Goal: Information Seeking & Learning: Learn about a topic

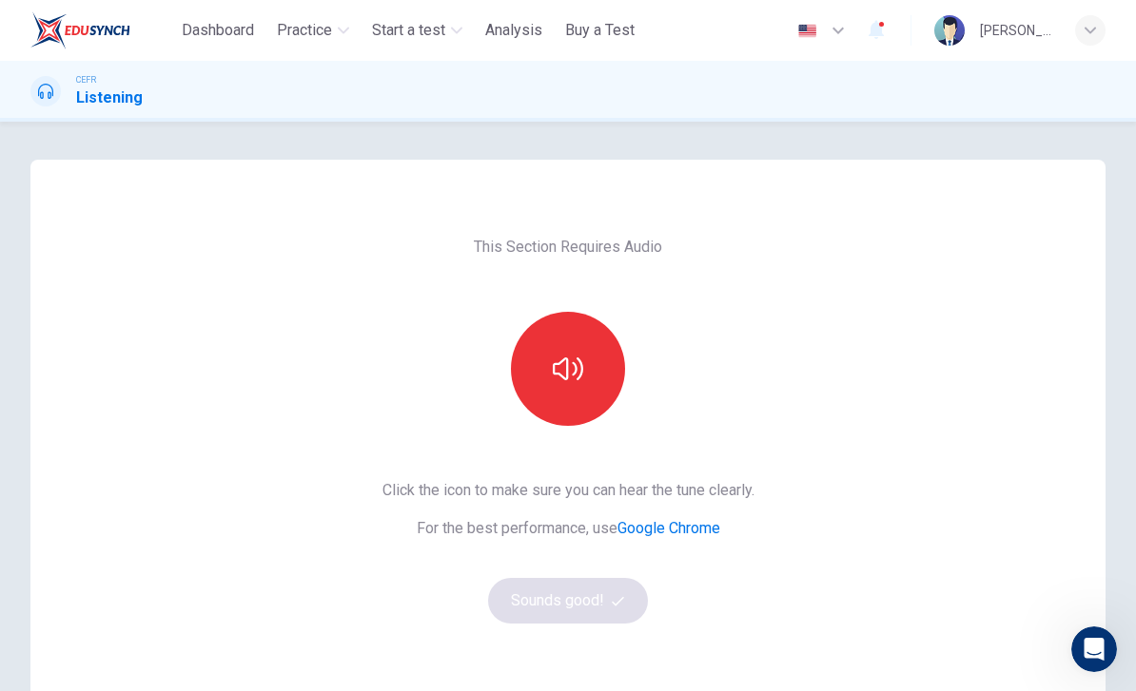
click at [1025, 114] on div "CEFR Listening" at bounding box center [568, 91] width 1136 height 61
click at [342, 24] on button "Practice" at bounding box center [312, 30] width 87 height 34
click at [331, 28] on span "Practice" at bounding box center [304, 30] width 55 height 23
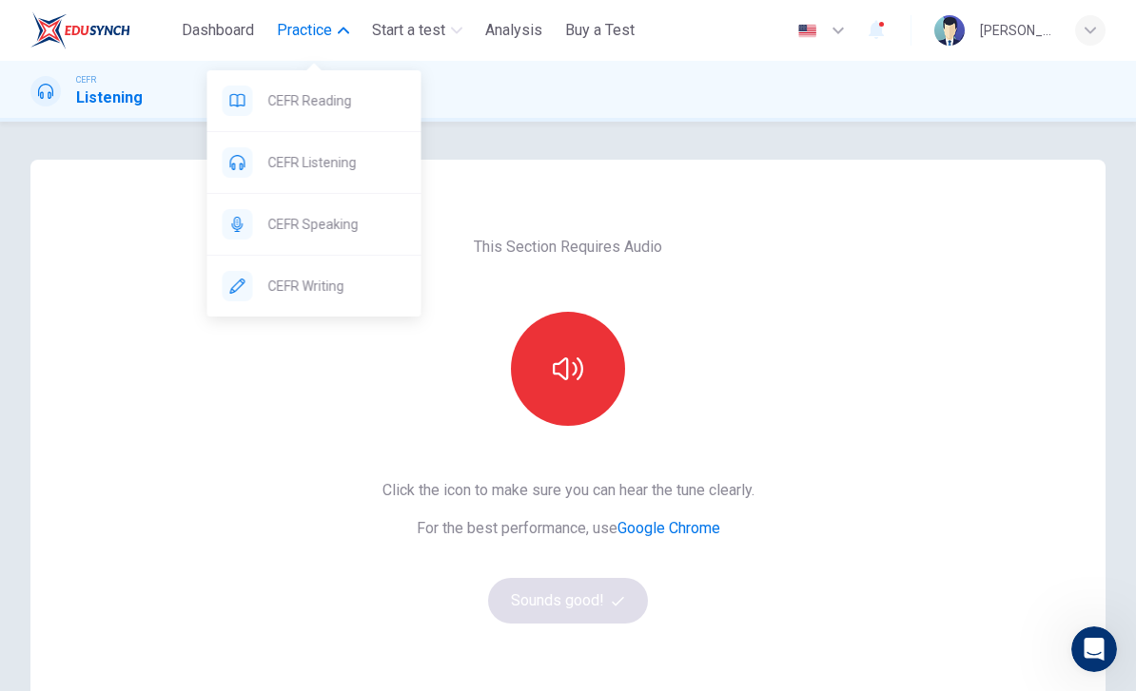
click at [349, 105] on span "CEFR Reading" at bounding box center [337, 100] width 138 height 23
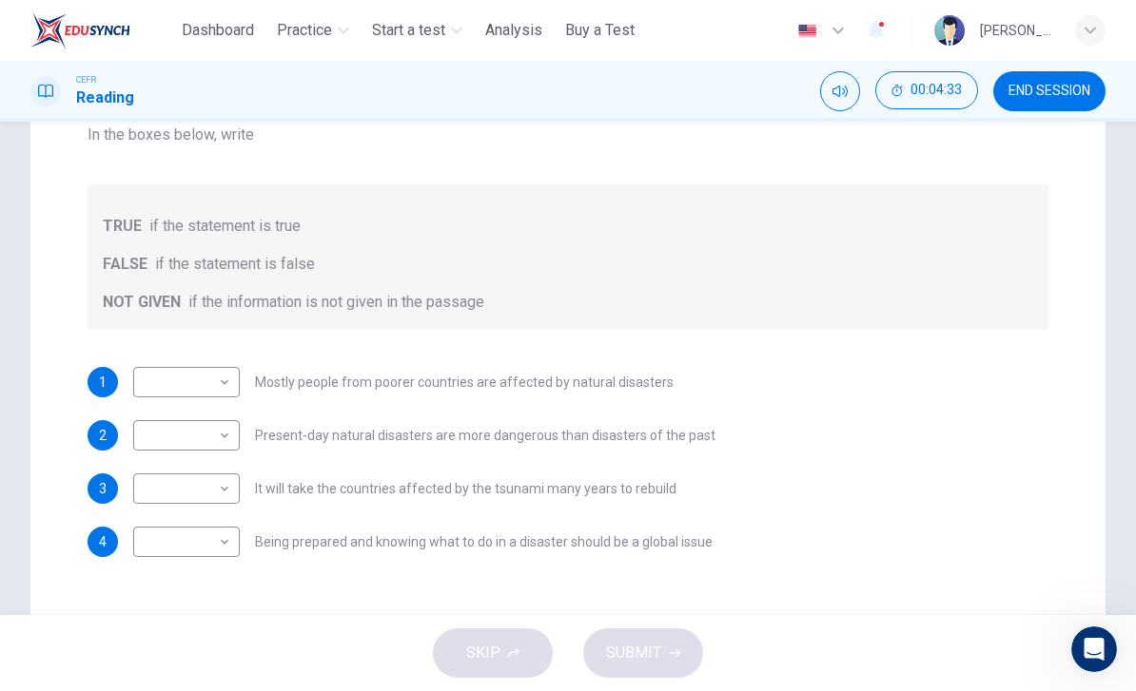
scroll to position [263, 0]
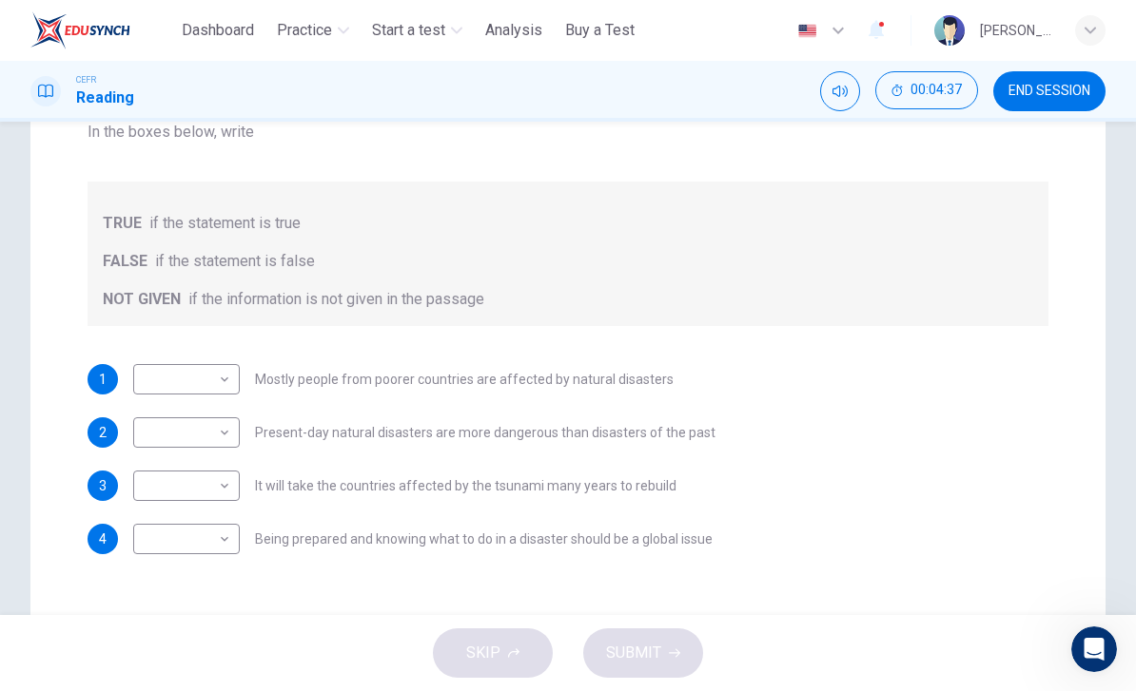
click at [227, 386] on body "This site uses cookies, as explained in our Privacy Policy . If you agree to th…" at bounding box center [568, 345] width 1136 height 691
click at [206, 416] on li "TRUE" at bounding box center [186, 410] width 107 height 30
type input "****"
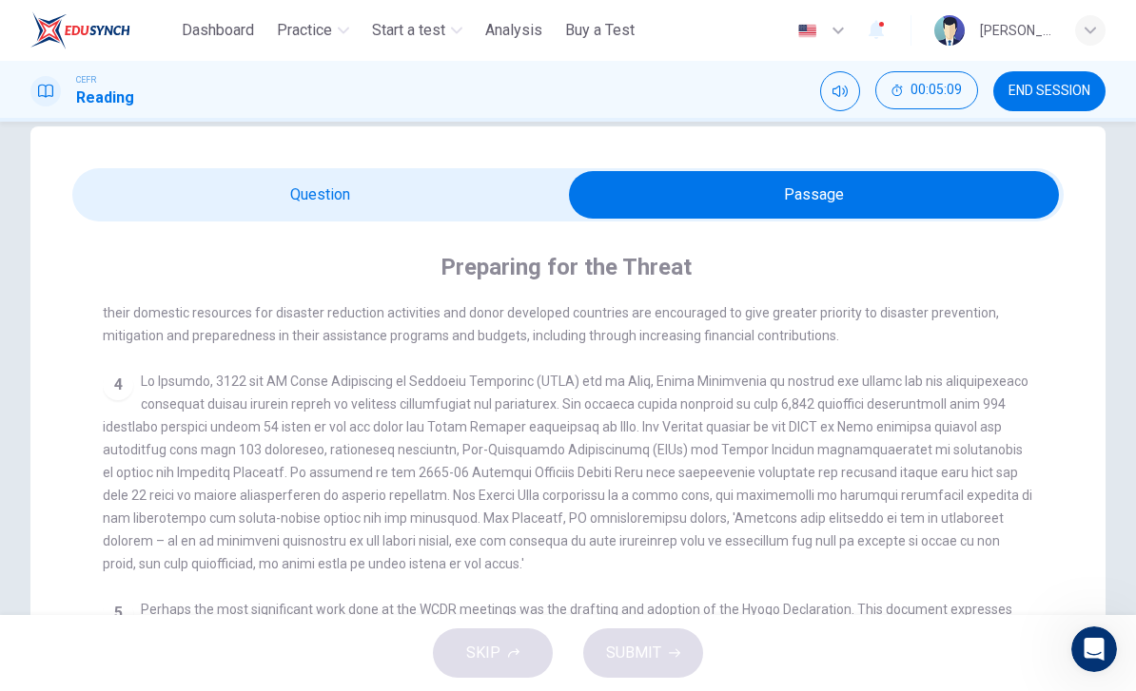
scroll to position [726, 0]
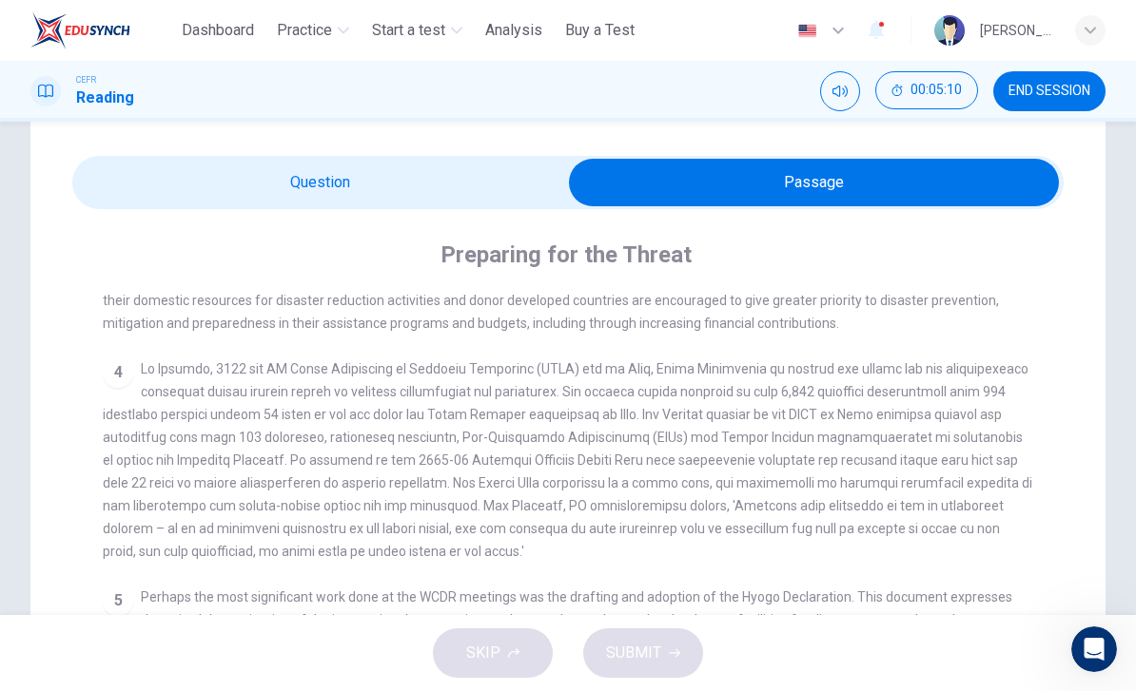
click at [956, 525] on div "4" at bounding box center [568, 460] width 931 height 205
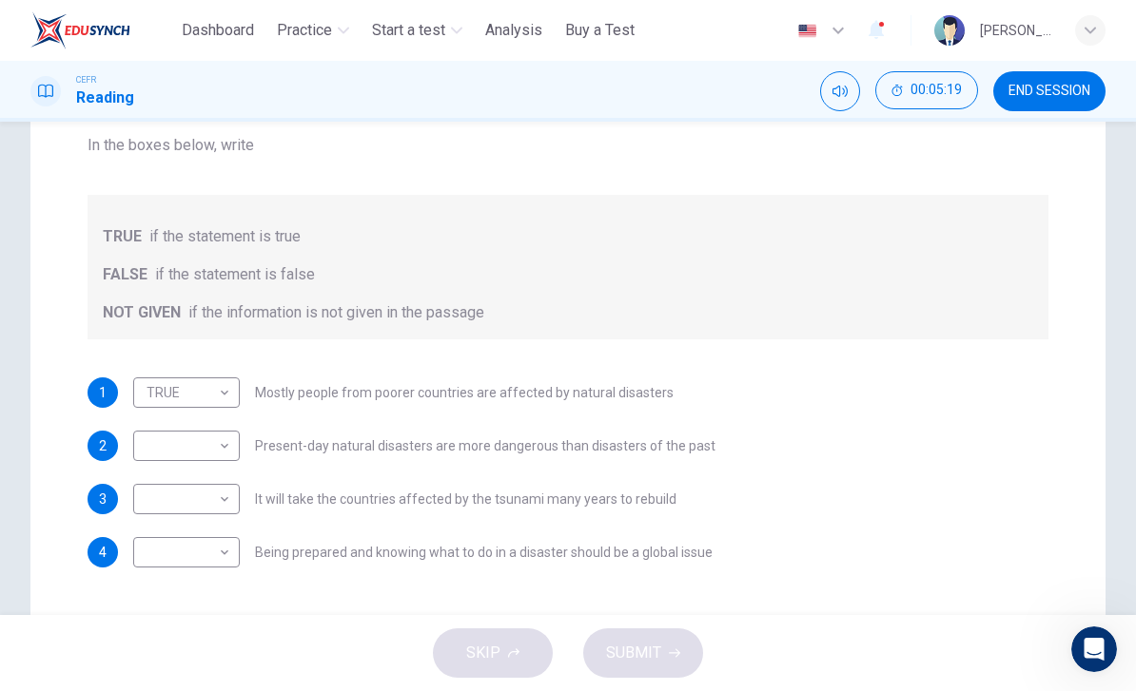
scroll to position [284, 0]
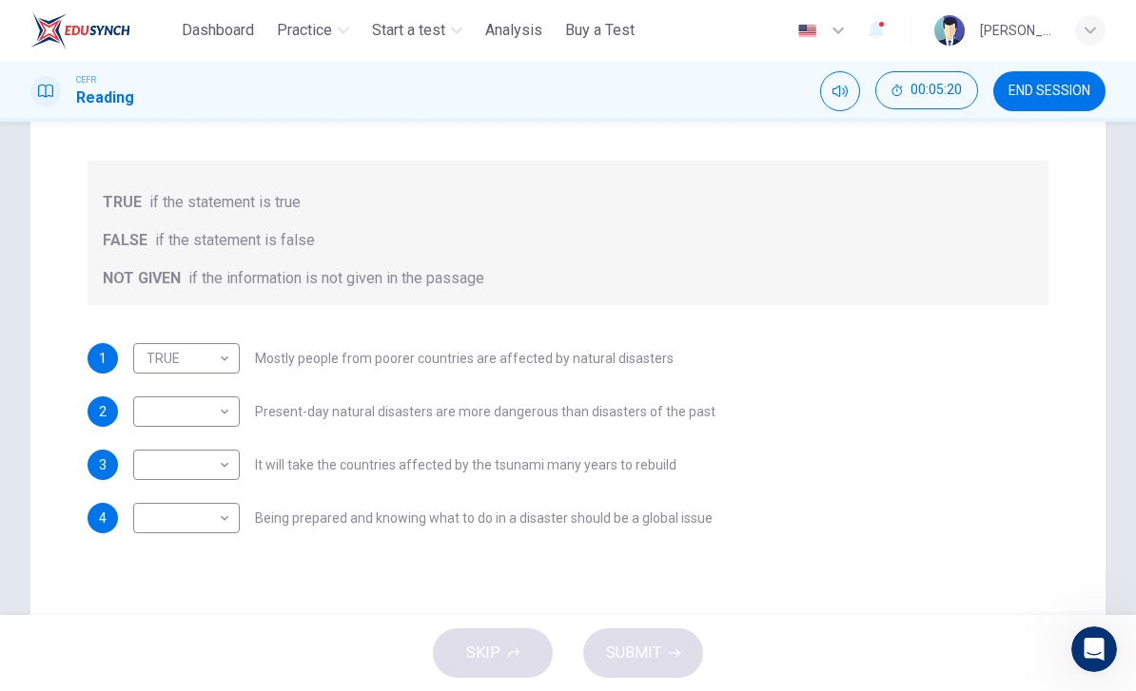
click at [225, 425] on body "This site uses cookies, as explained in our Privacy Policy . If you agree to th…" at bounding box center [568, 345] width 1136 height 691
click at [220, 499] on li "NOT GIVEN" at bounding box center [186, 503] width 107 height 30
type input "*********"
click at [221, 466] on body "This site uses cookies, as explained in our Privacy Policy . If you agree to th…" at bounding box center [568, 345] width 1136 height 691
click at [275, 516] on div at bounding box center [568, 345] width 1136 height 691
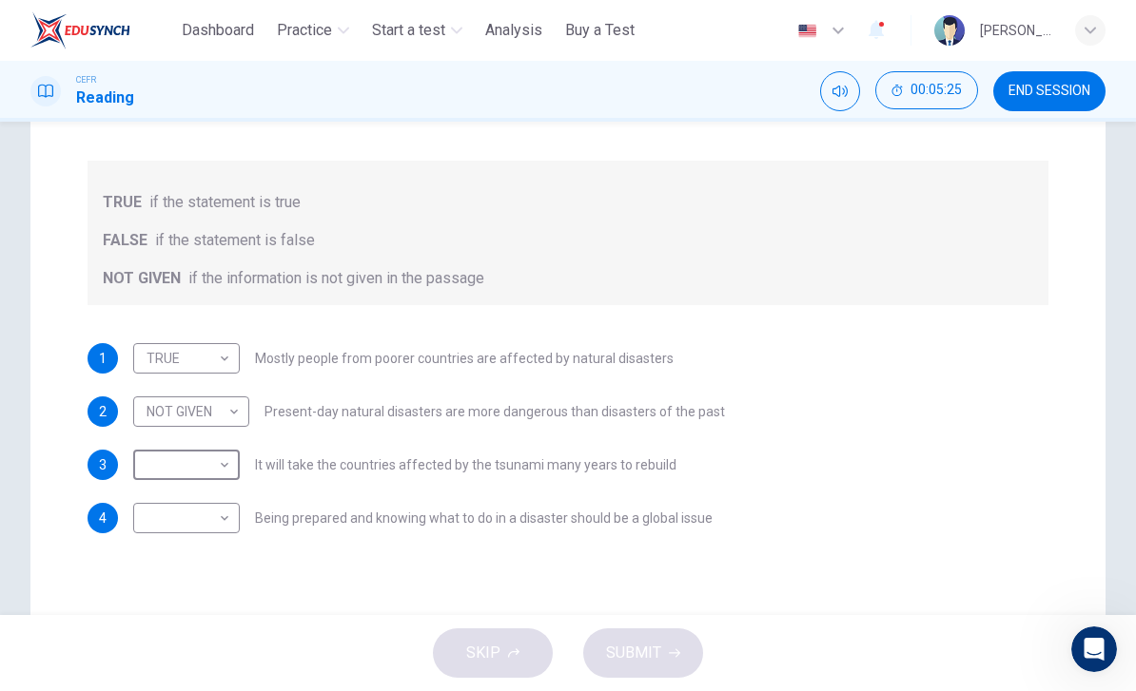
click at [229, 457] on body "This site uses cookies, as explained in our Privacy Policy . If you agree to th…" at bounding box center [568, 345] width 1136 height 691
click at [212, 496] on li "TRUE" at bounding box center [186, 495] width 107 height 30
type input "****"
click at [221, 526] on body "This site uses cookies, as explained in our Privacy Policy . If you agree to th…" at bounding box center [568, 345] width 1136 height 691
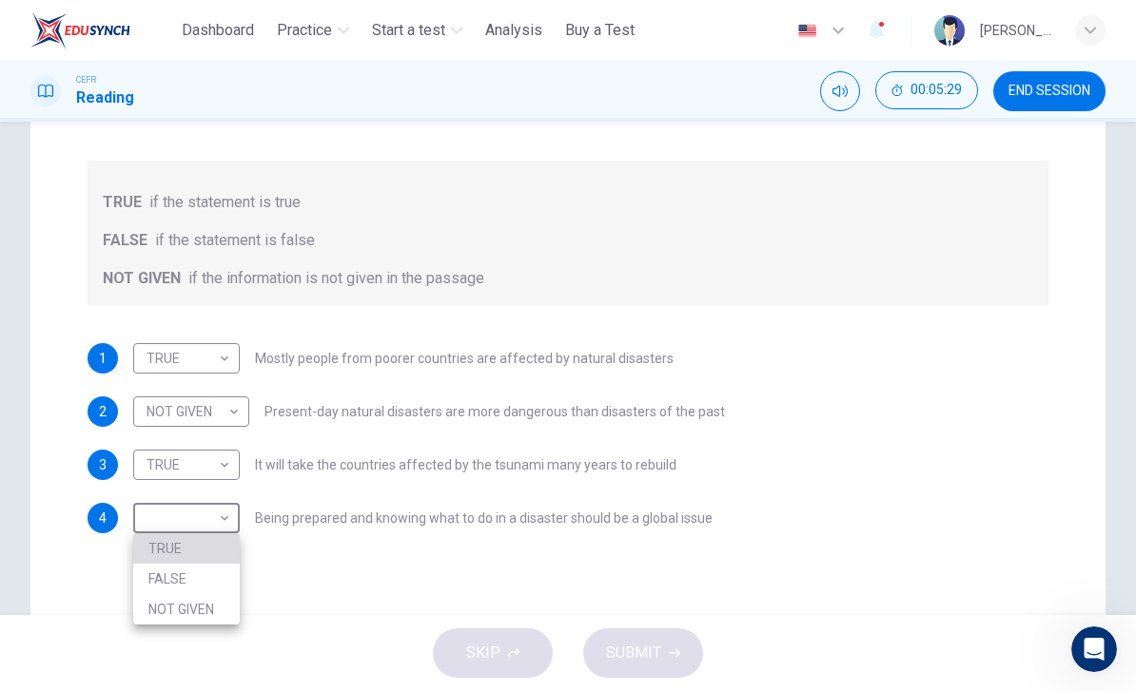
click at [219, 543] on li "TRUE" at bounding box center [186, 549] width 107 height 30
type input "****"
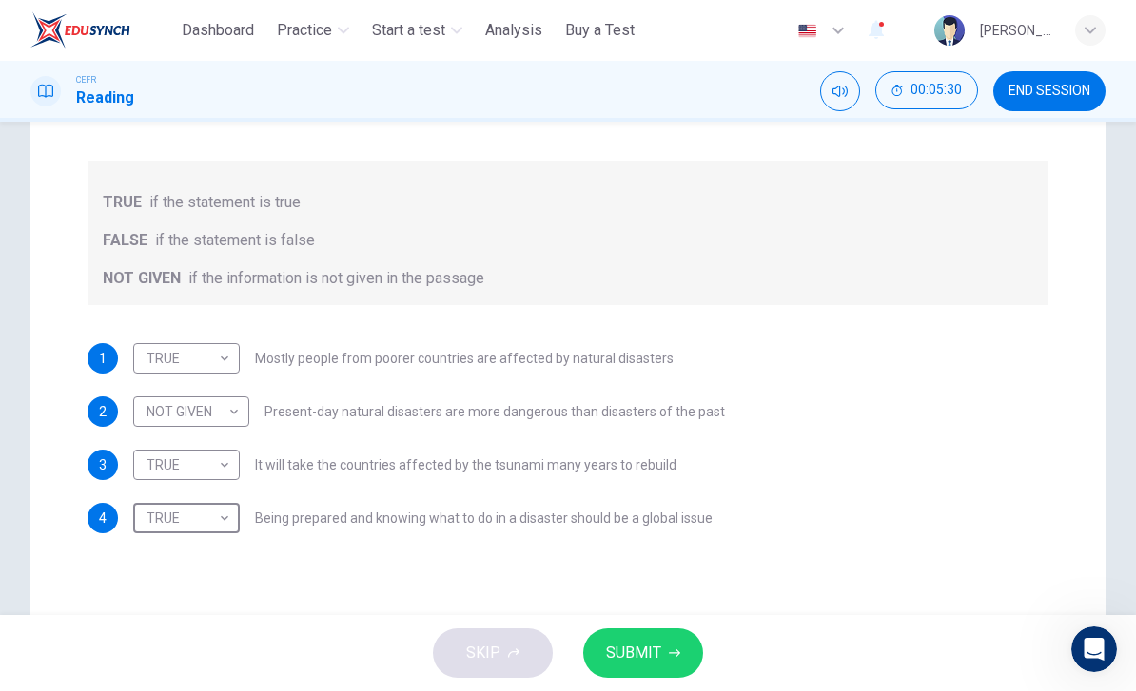
click at [656, 662] on span "SUBMIT" at bounding box center [633, 653] width 55 height 27
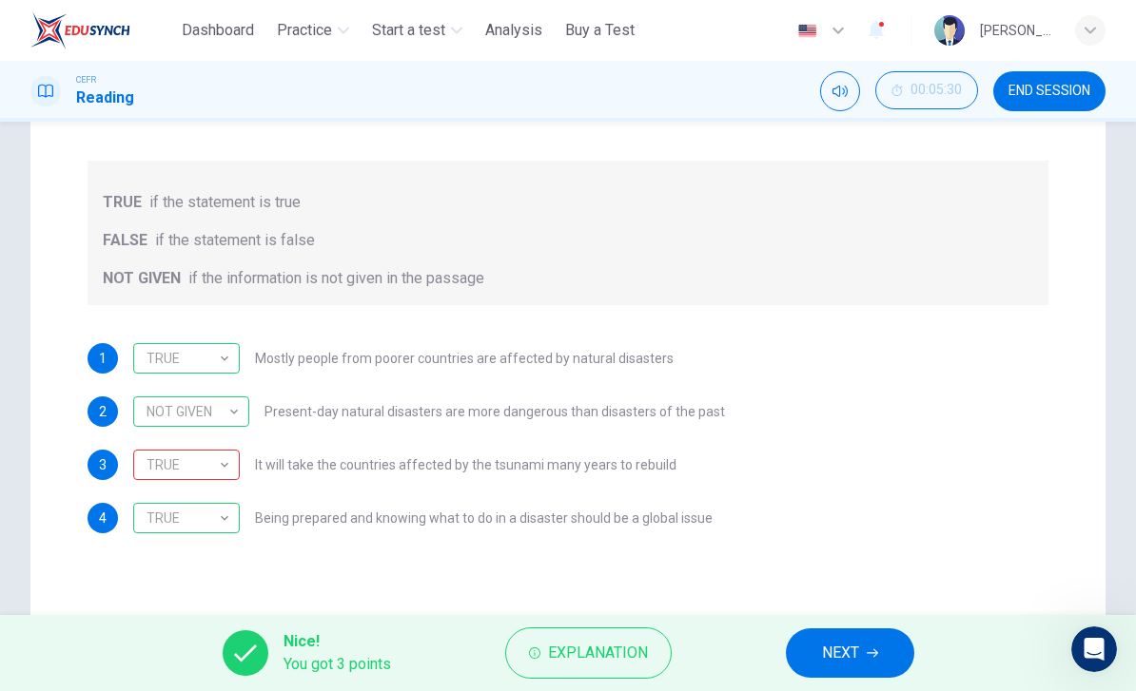
click at [596, 641] on span "Explanation" at bounding box center [598, 653] width 100 height 27
click at [308, 588] on div "Questions 1 - 4 Do the following statements agree with the information given in…" at bounding box center [567, 257] width 1075 height 765
click at [869, 657] on icon "button" at bounding box center [871, 653] width 11 height 11
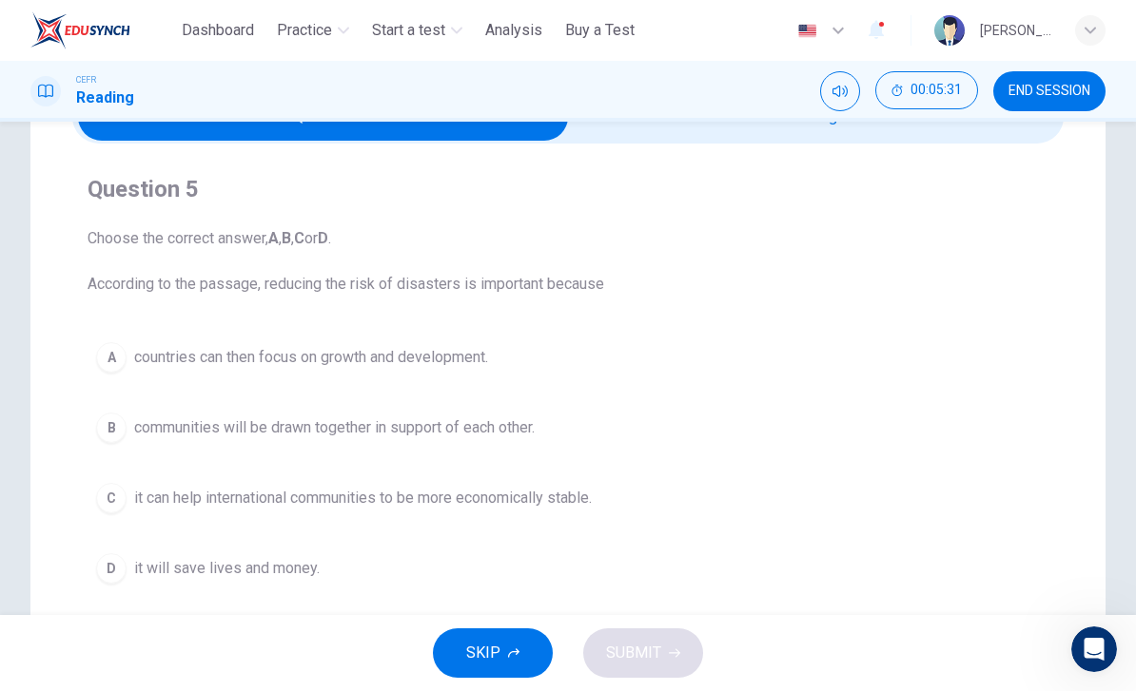
scroll to position [109, 0]
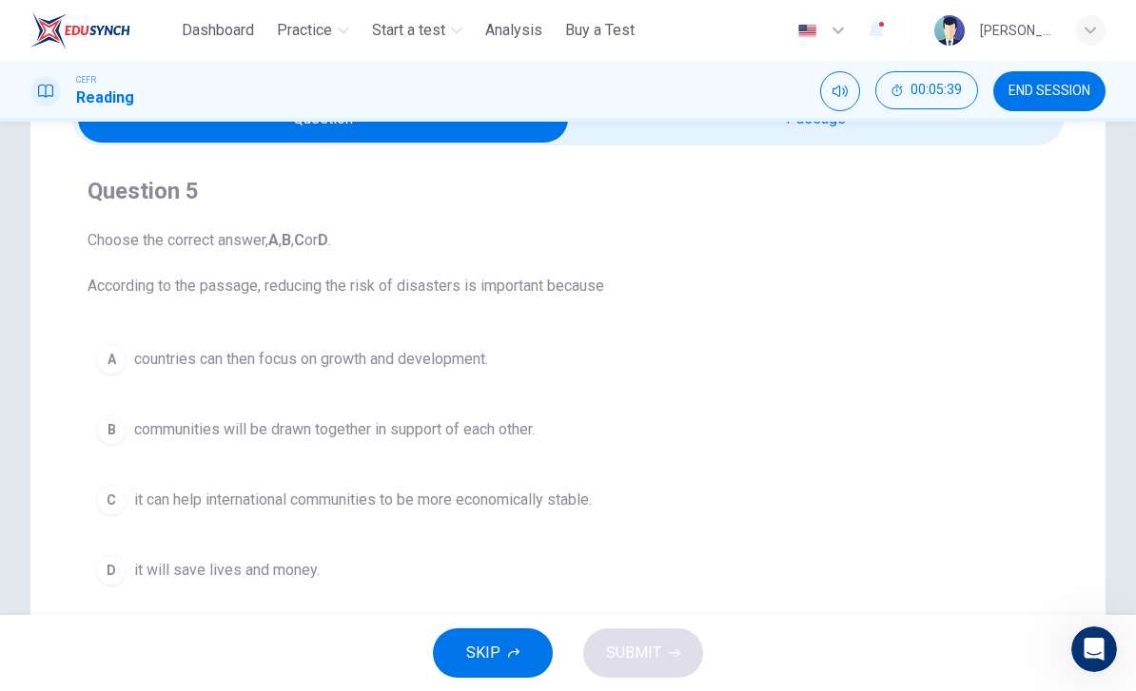
click at [118, 589] on button "D it will save lives and money." at bounding box center [567, 571] width 961 height 48
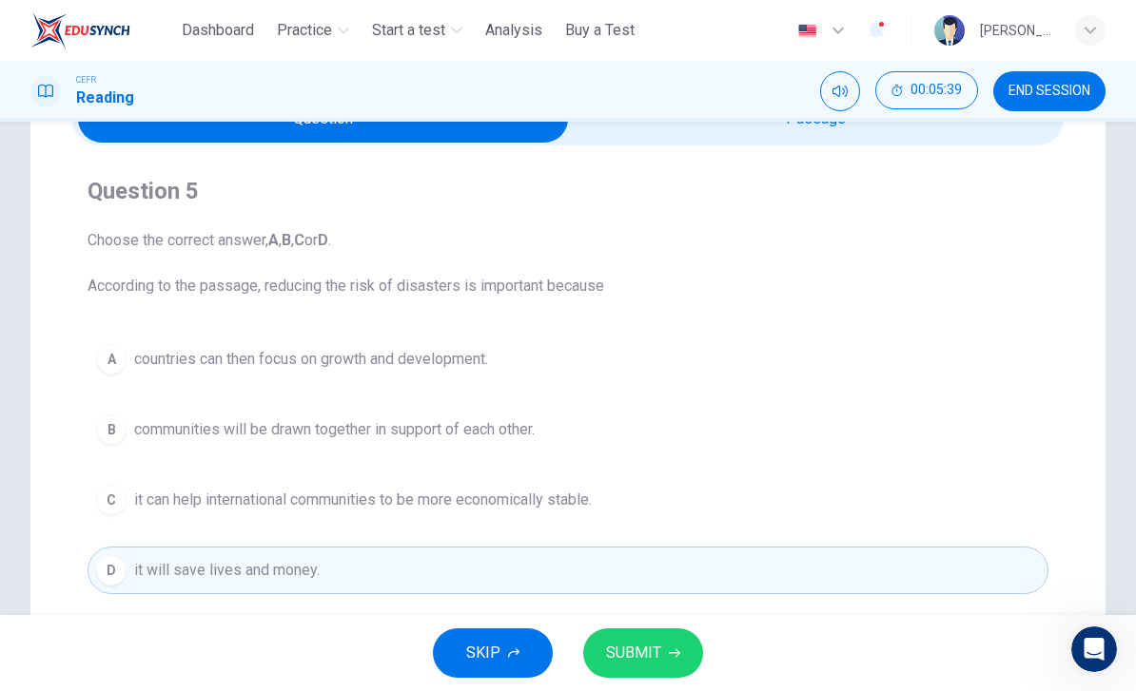
click at [676, 660] on button "SUBMIT" at bounding box center [643, 653] width 120 height 49
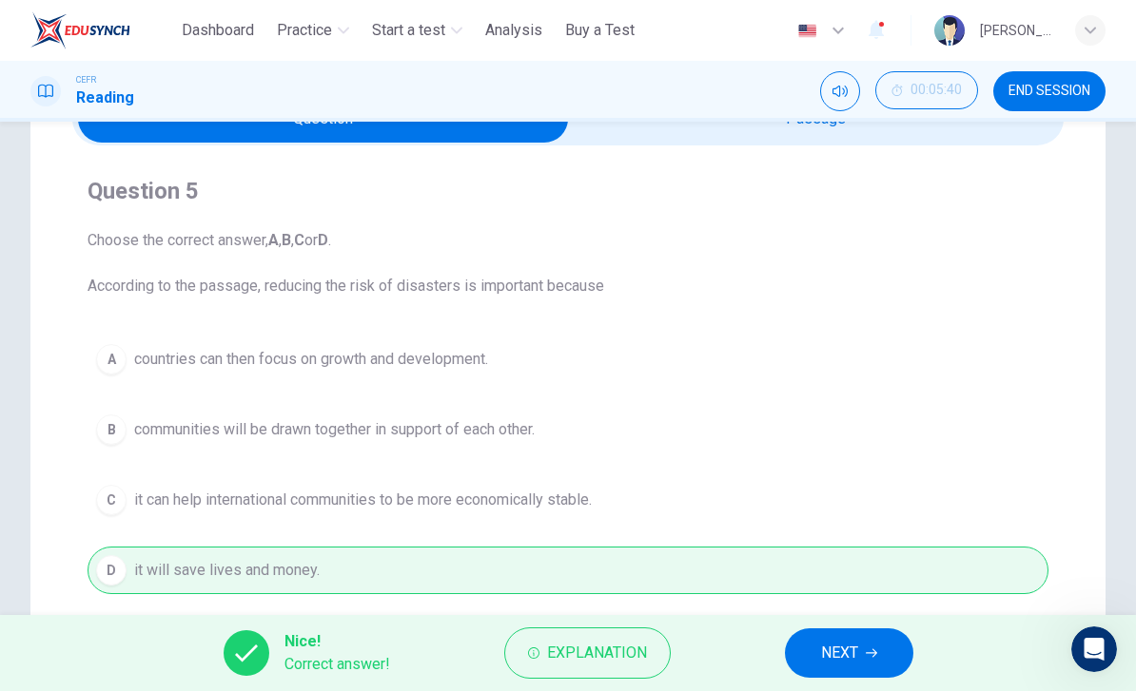
click at [891, 664] on button "NEXT" at bounding box center [849, 653] width 128 height 49
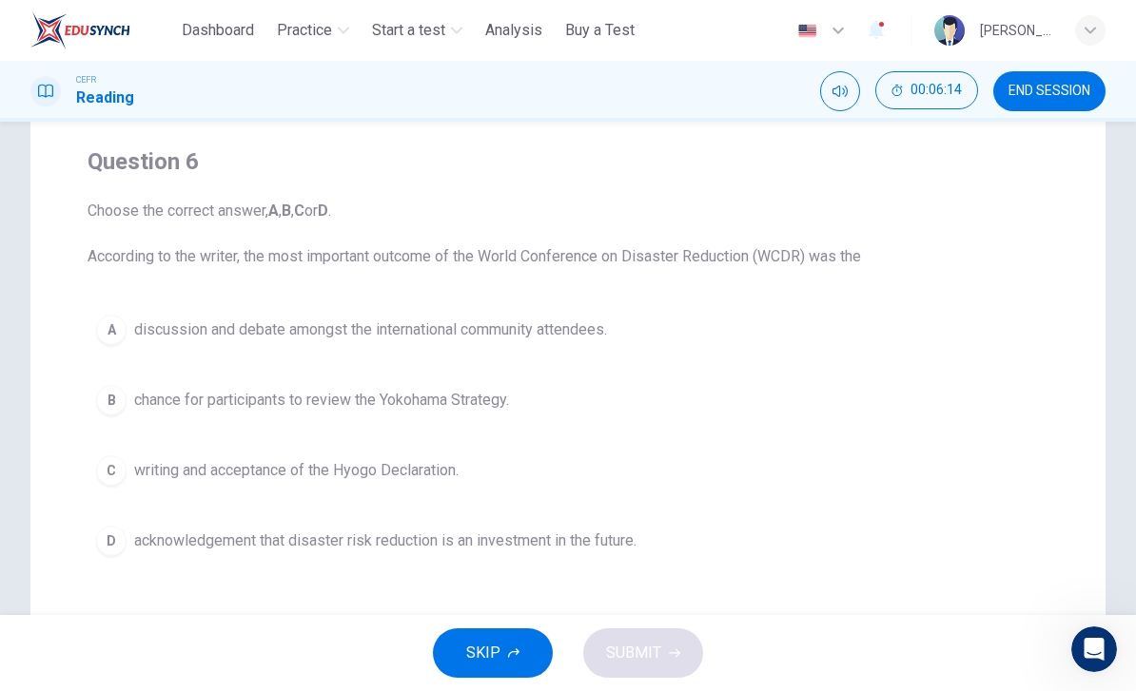
scroll to position [141, 0]
click at [560, 546] on span "acknowledgement that disaster risk reduction is an investment in the future." at bounding box center [385, 539] width 502 height 23
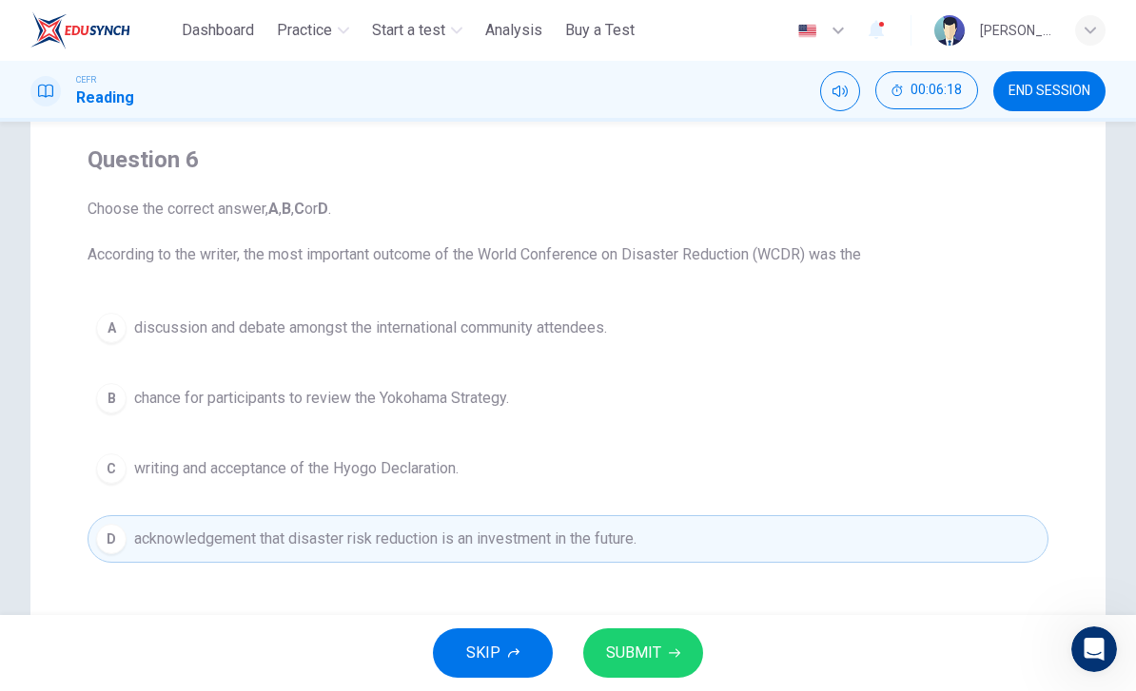
click at [670, 660] on button "SUBMIT" at bounding box center [643, 653] width 120 height 49
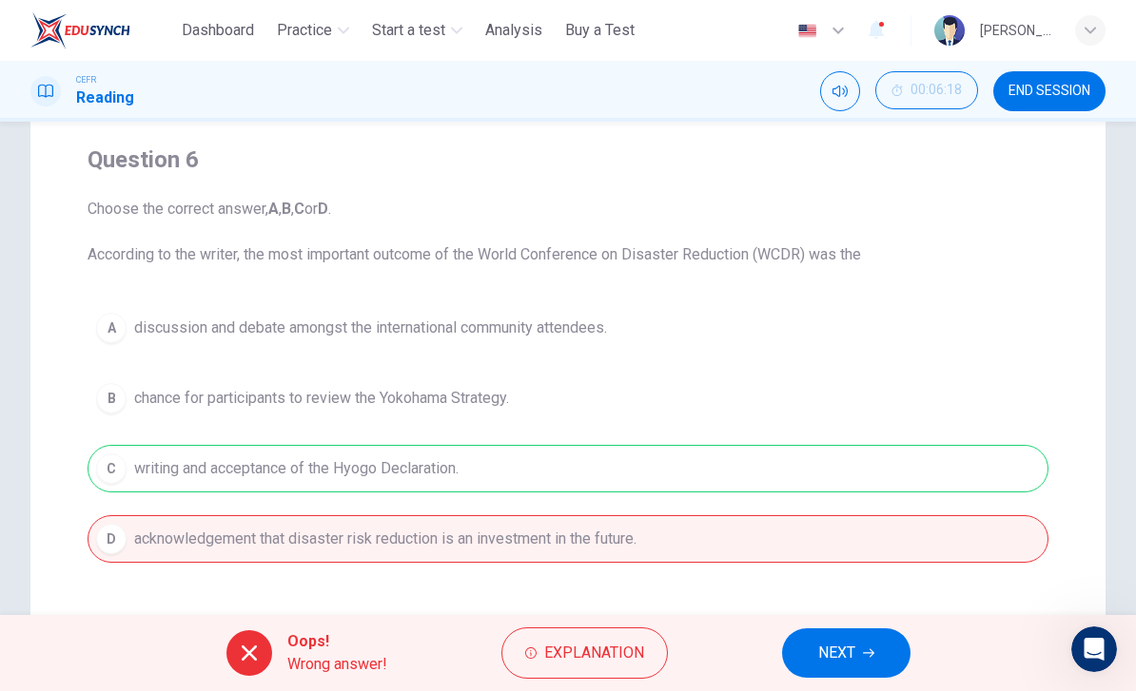
click at [878, 652] on button "NEXT" at bounding box center [846, 653] width 128 height 49
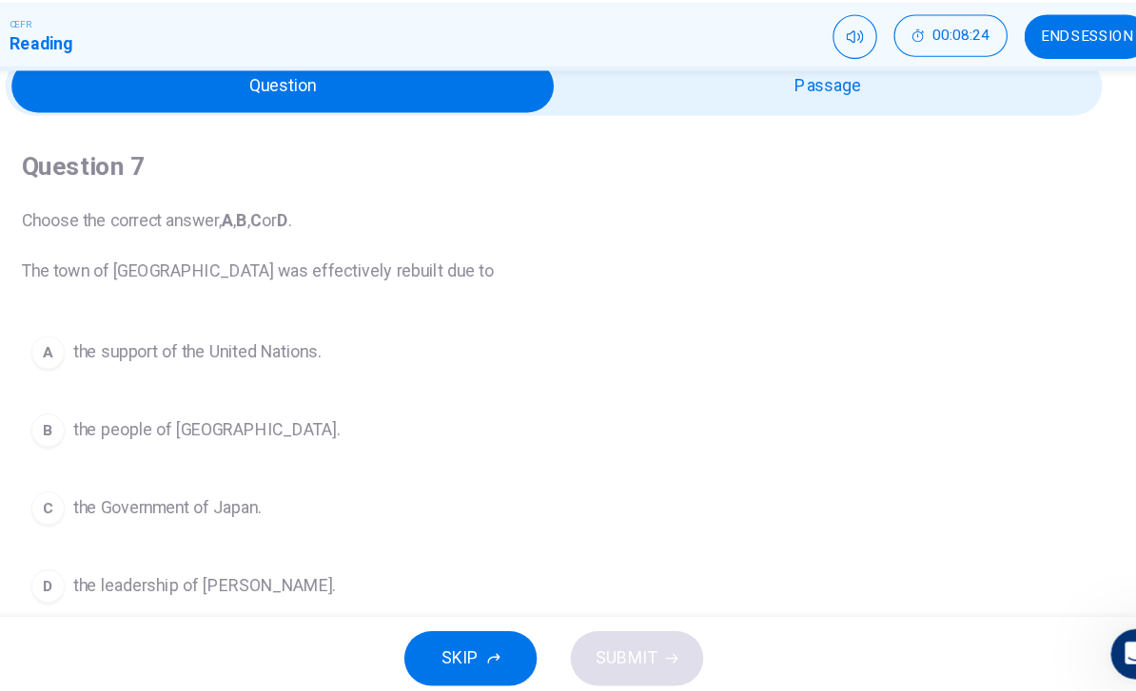
scroll to position [93, 0]
click at [169, 435] on span "the people of [GEOGRAPHIC_DATA]." at bounding box center [254, 446] width 241 height 23
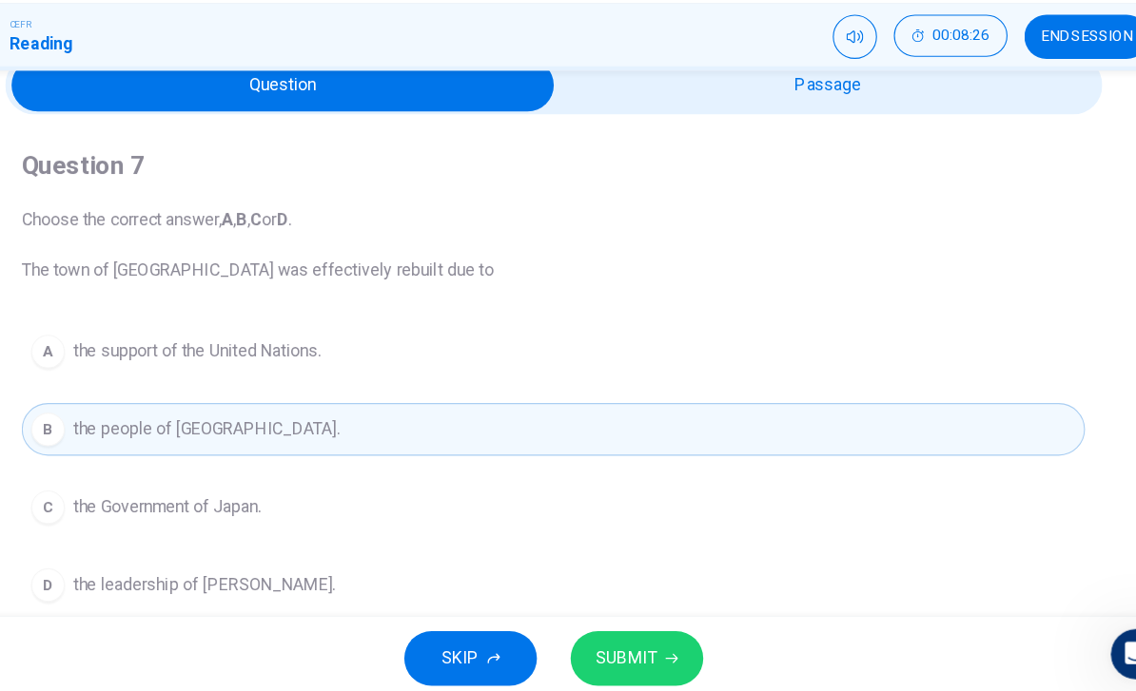
click at [593, 629] on button "SUBMIT" at bounding box center [643, 653] width 120 height 49
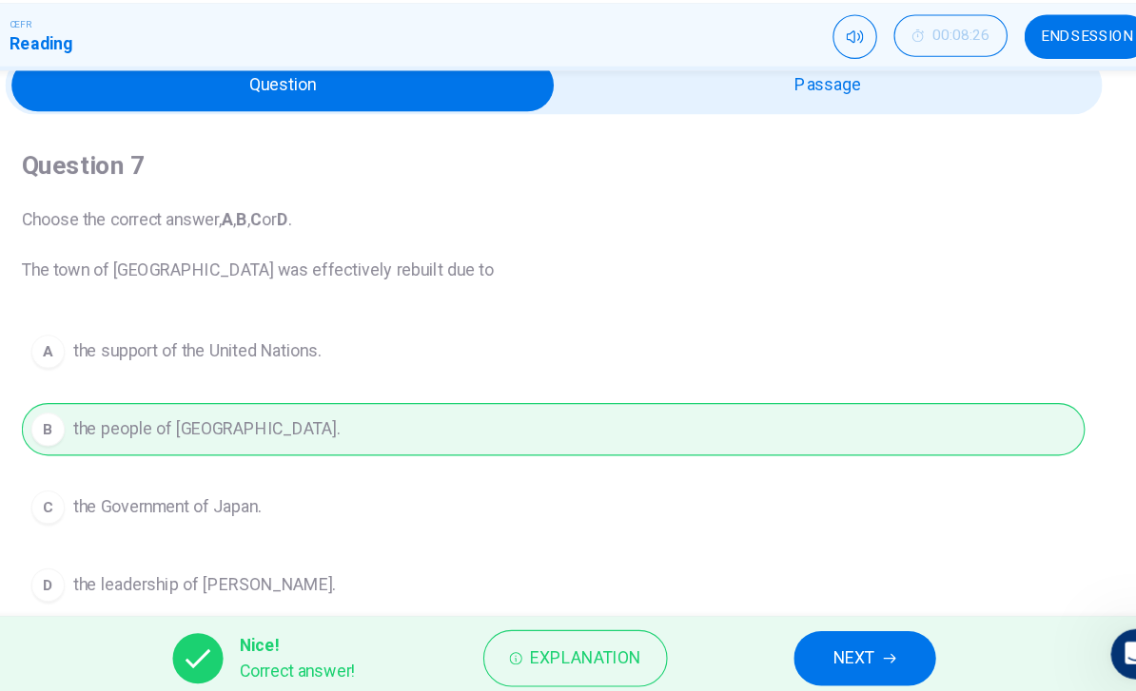
click at [557, 628] on button "Explanation" at bounding box center [587, 653] width 166 height 51
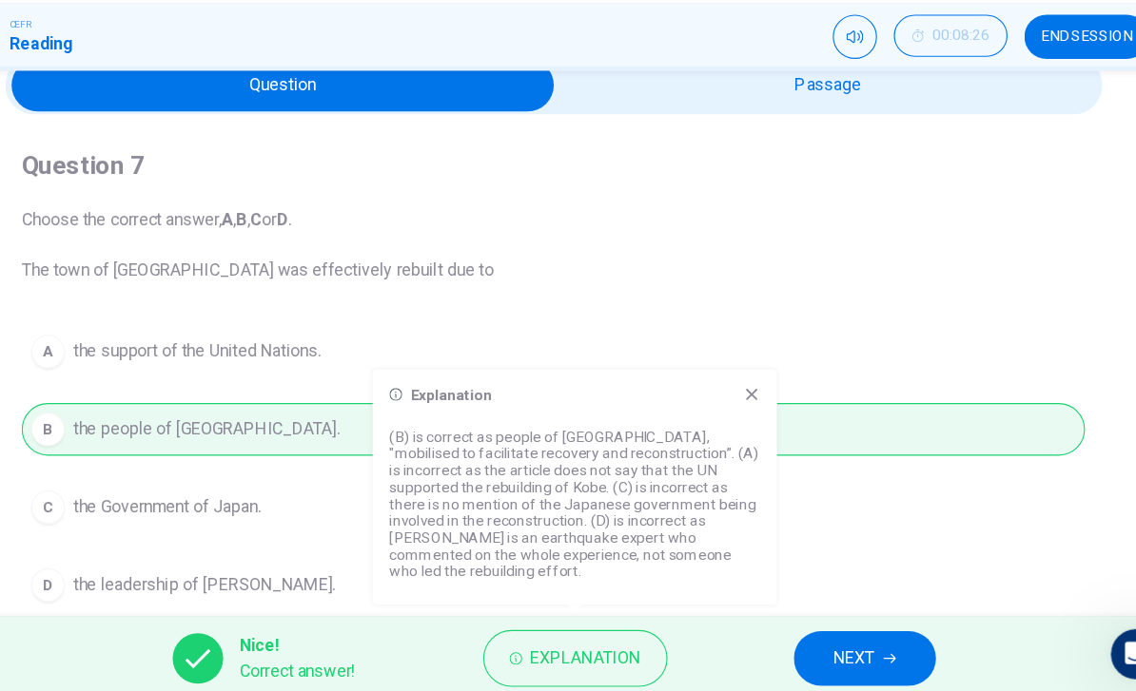
click at [821, 640] on span "NEXT" at bounding box center [839, 653] width 37 height 27
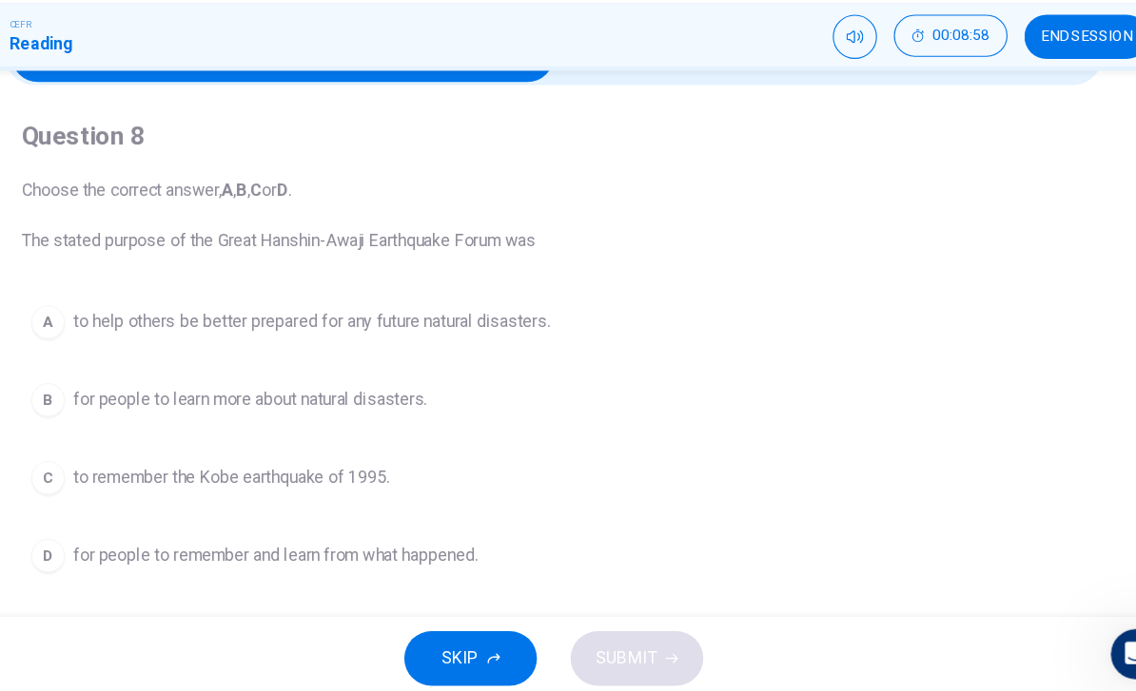
scroll to position [121, 0]
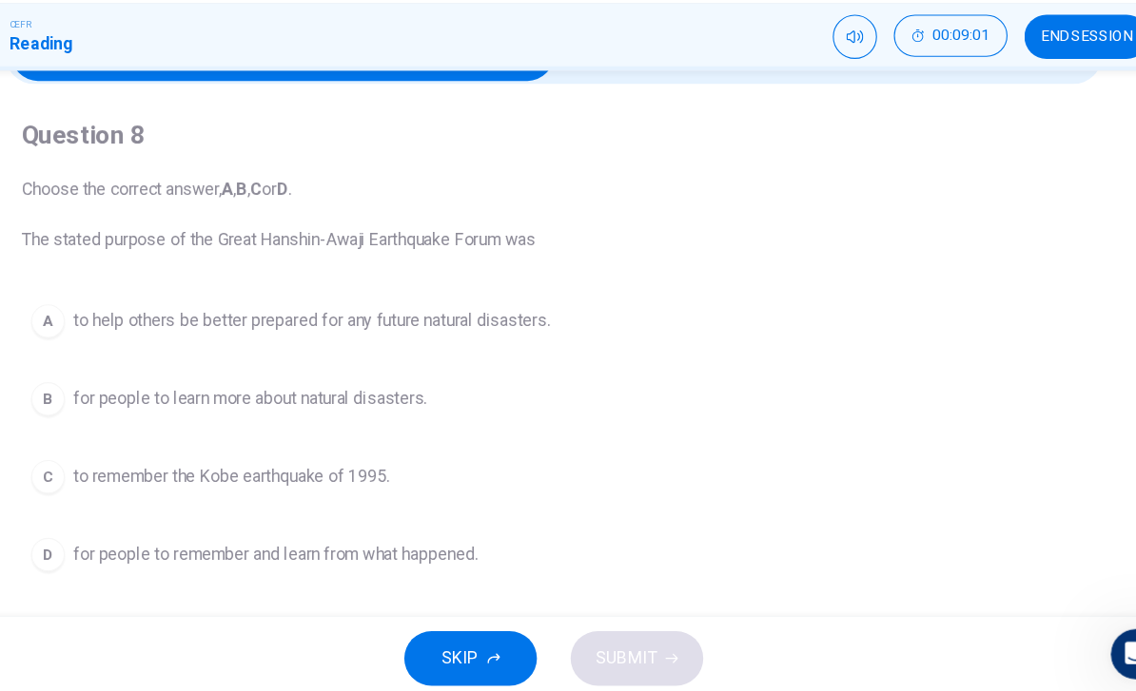
click at [403, 548] on span "for people to remember and learn from what happened." at bounding box center [316, 559] width 365 height 23
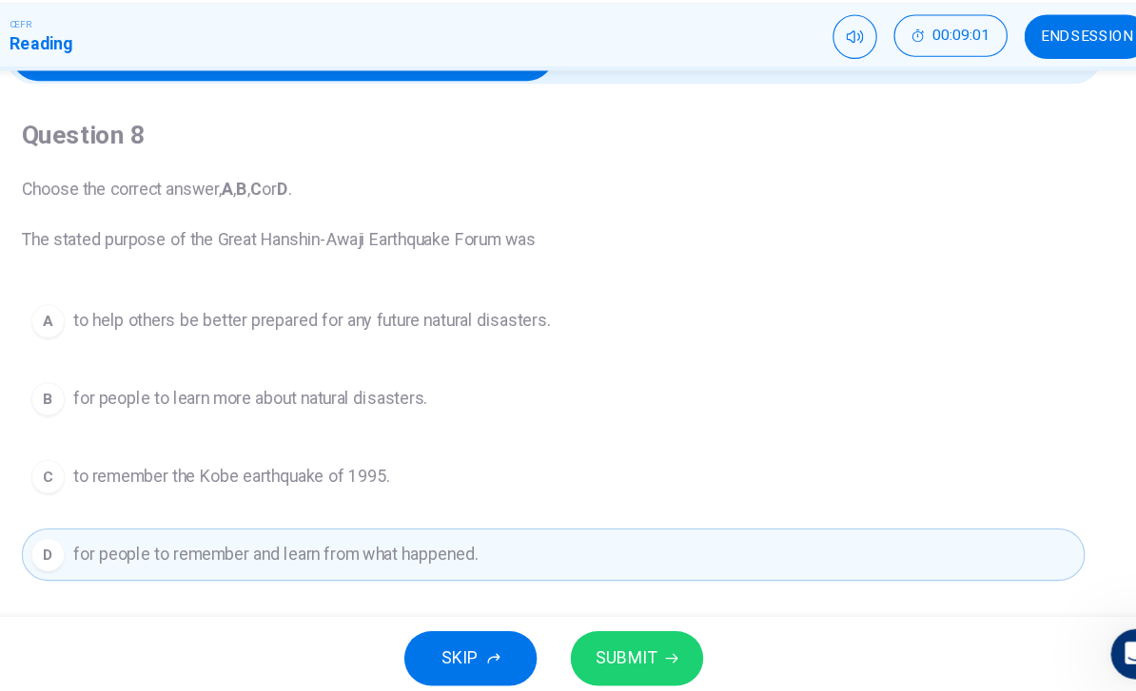
click at [596, 629] on button "SUBMIT" at bounding box center [643, 653] width 120 height 49
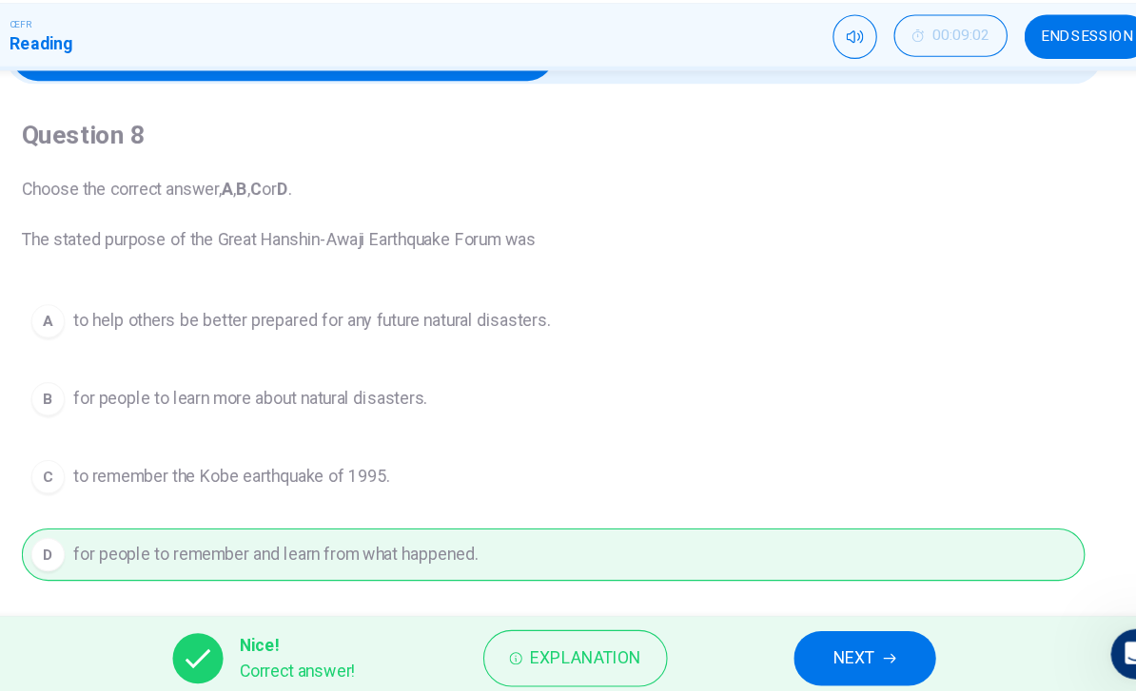
click at [802, 629] on button "NEXT" at bounding box center [849, 653] width 128 height 49
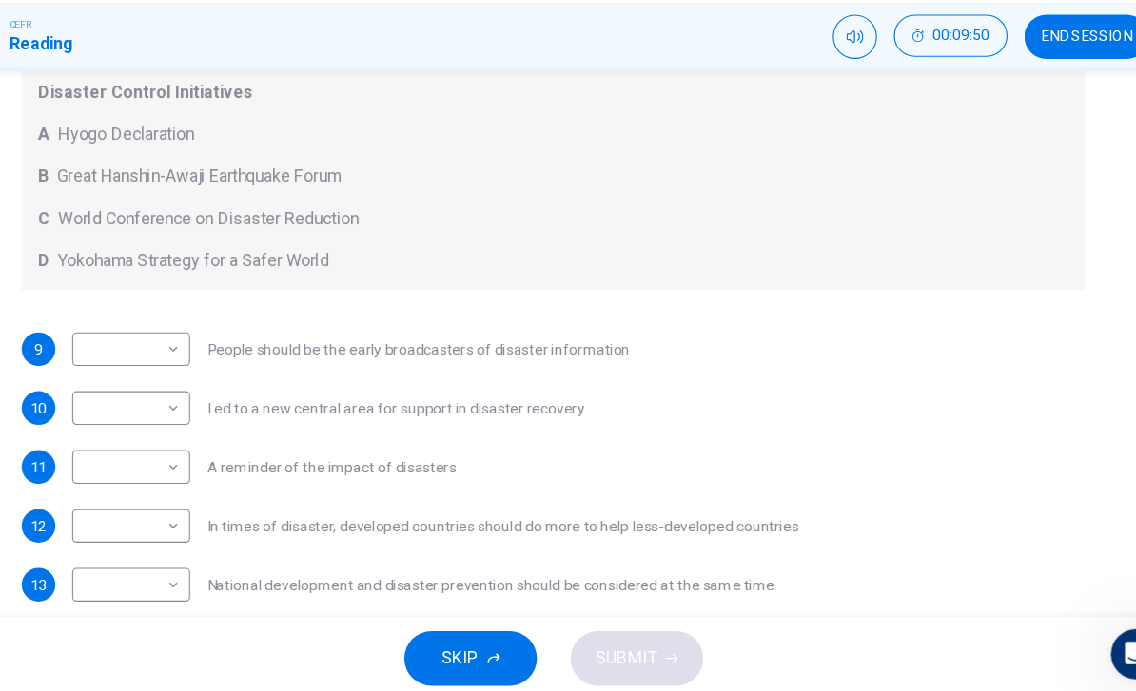
scroll to position [411, 0]
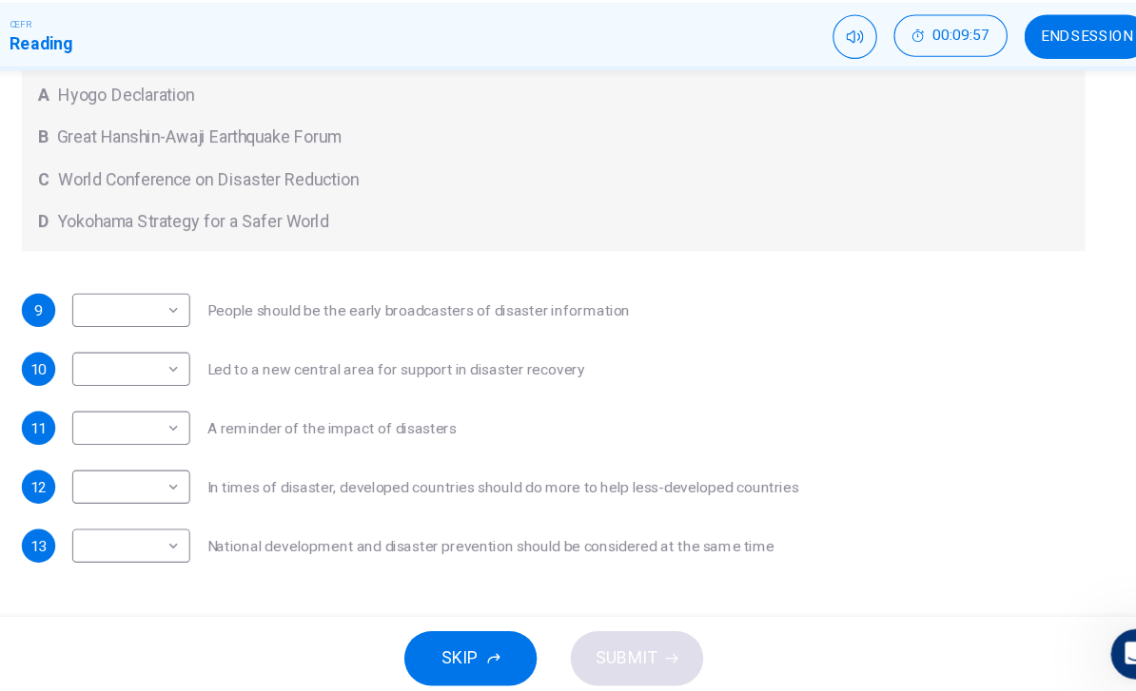
click at [144, 275] on body "This site uses cookies, as explained in our Privacy Policy . If you agree to th…" at bounding box center [568, 345] width 1136 height 691
click at [66, 296] on li "A" at bounding box center [119, 311] width 107 height 30
type input "*"
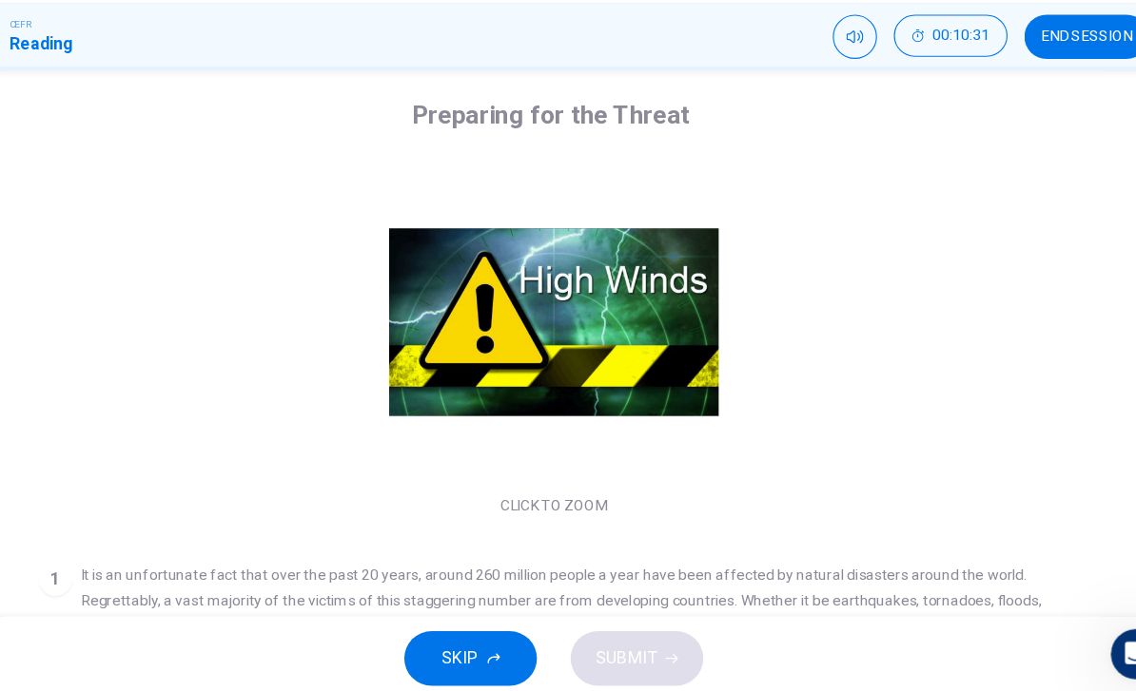
scroll to position [0, 0]
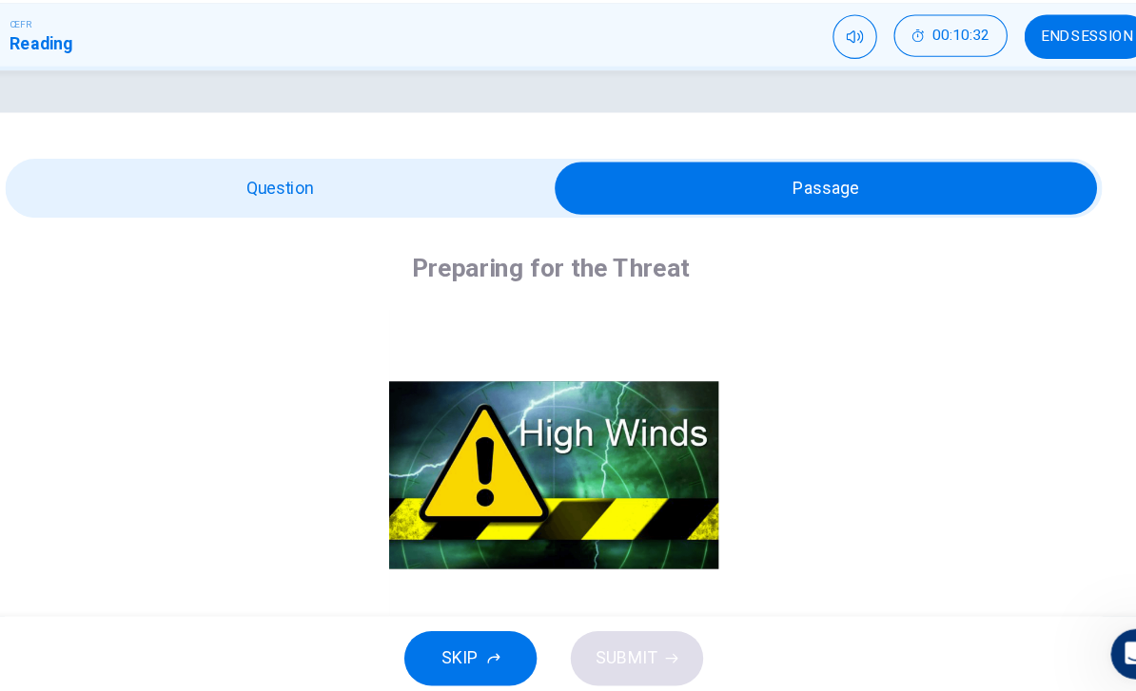
click at [730, 339] on div "Click to Zoom" at bounding box center [568, 503] width 931 height 328
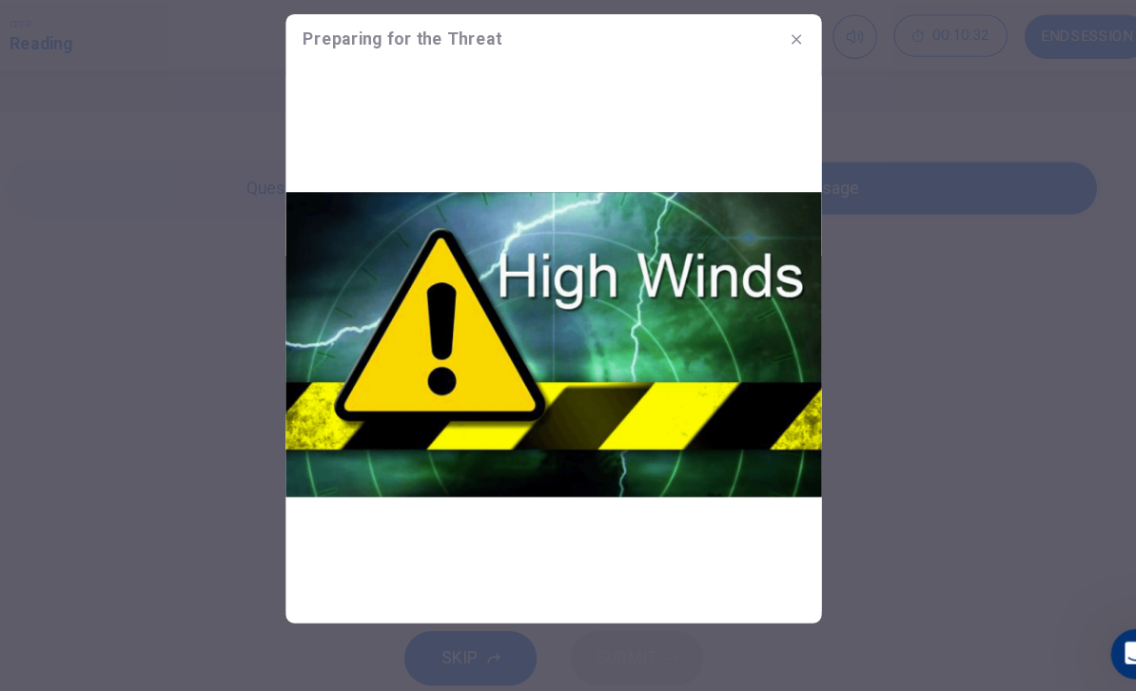
scroll to position [-1, 0]
click at [178, 172] on div at bounding box center [568, 345] width 1136 height 691
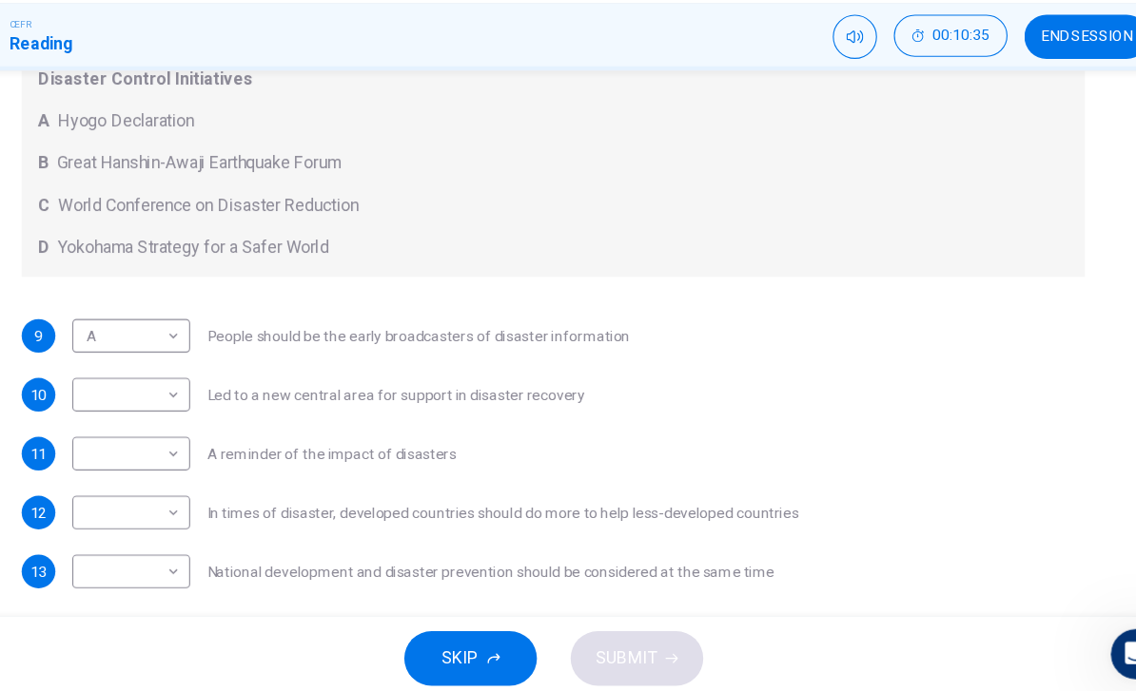
scroll to position [395, 0]
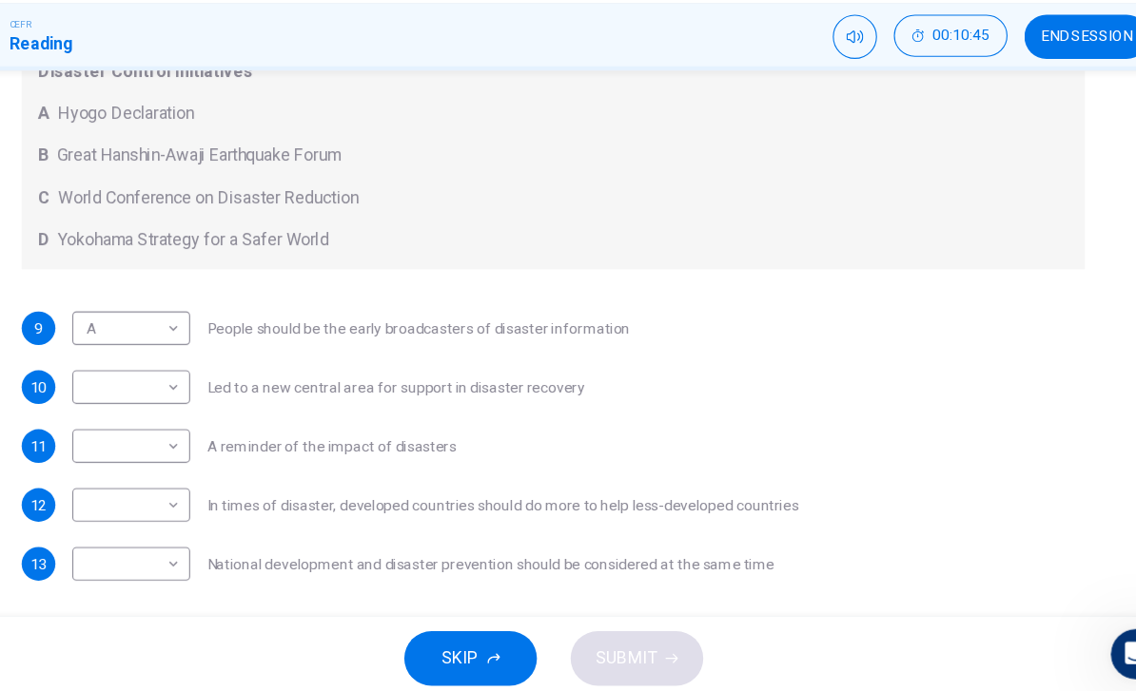
click at [161, 519] on body "This site uses cookies, as explained in our Privacy Policy . If you agree to th…" at bounding box center [568, 345] width 1136 height 691
click at [66, 549] on li "C" at bounding box center [119, 564] width 107 height 30
type input "*"
click at [147, 349] on body "This site uses cookies, as explained in our Privacy Policy . If you agree to th…" at bounding box center [568, 345] width 1136 height 691
click at [66, 426] on li "C" at bounding box center [119, 441] width 107 height 30
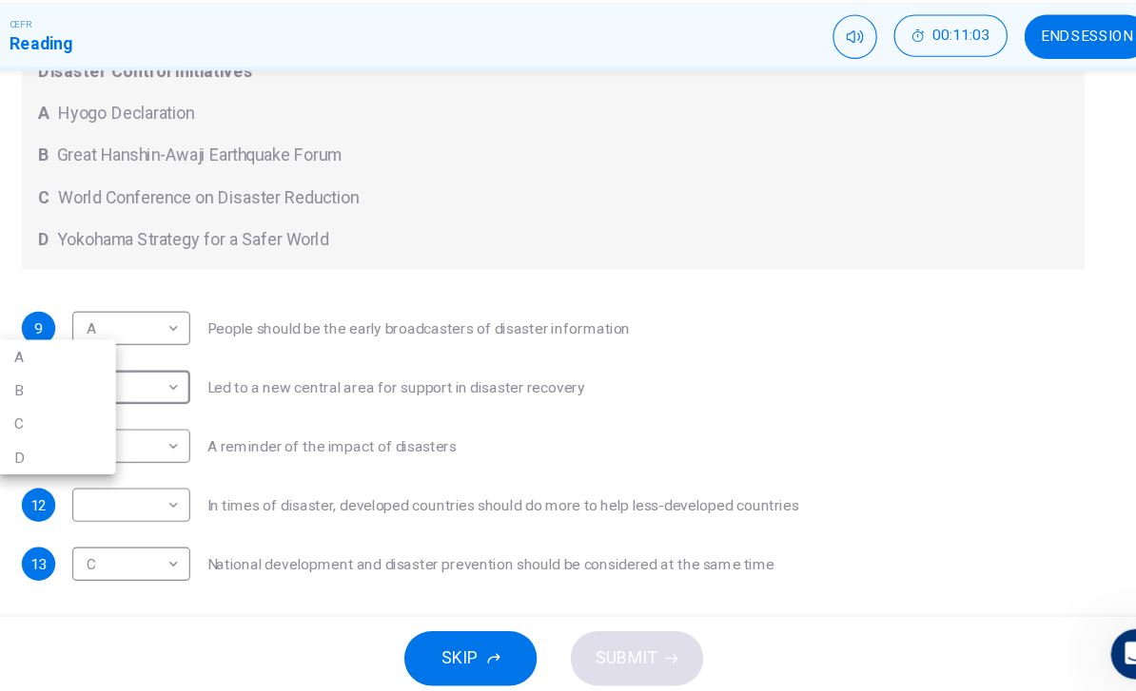
type input "*"
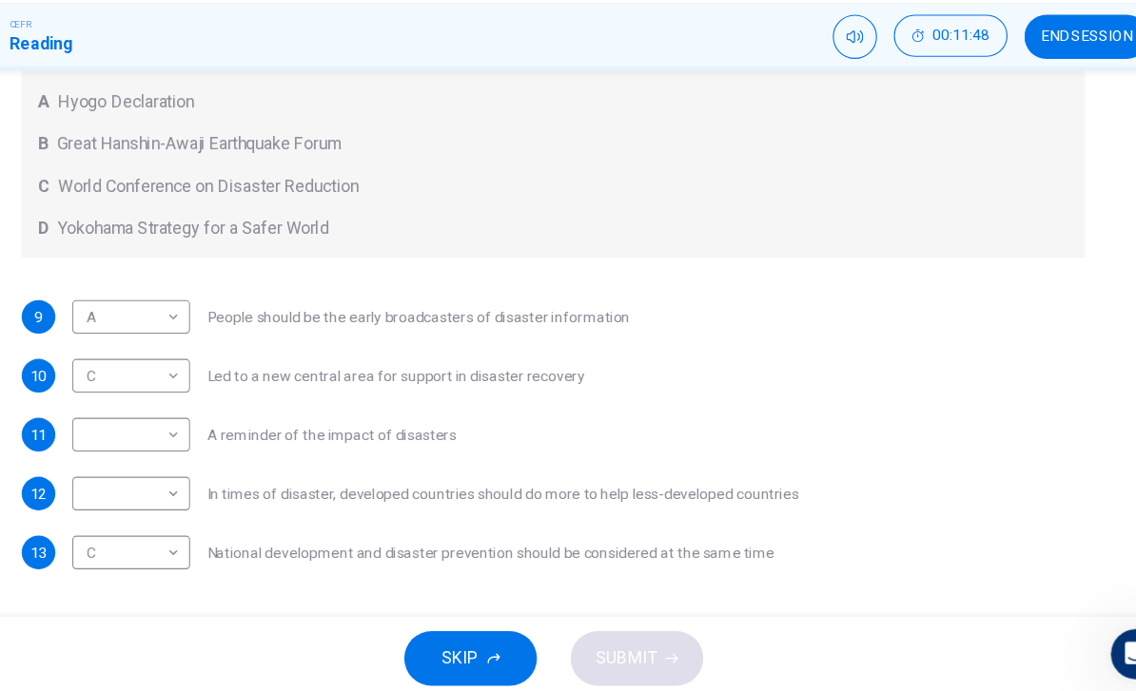
scroll to position [407, 0]
click at [145, 394] on body "This site uses cookies, as explained in our Privacy Policy . If you agree to th…" at bounding box center [568, 345] width 1136 height 691
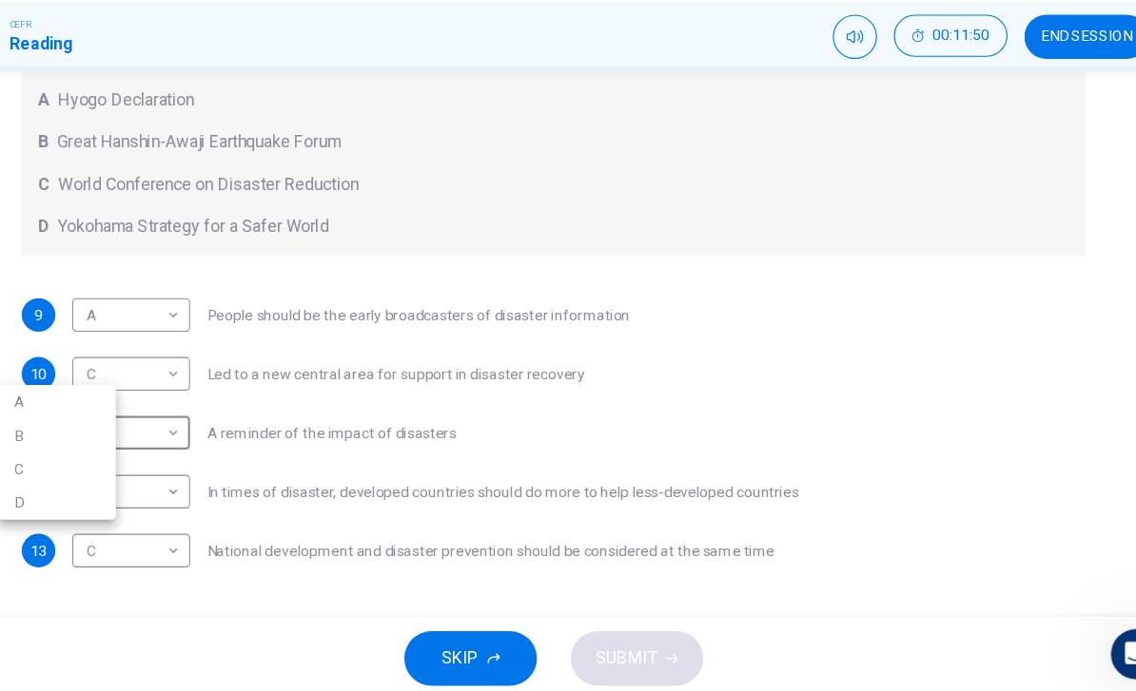
click at [66, 437] on li "B" at bounding box center [119, 452] width 107 height 30
type input "*"
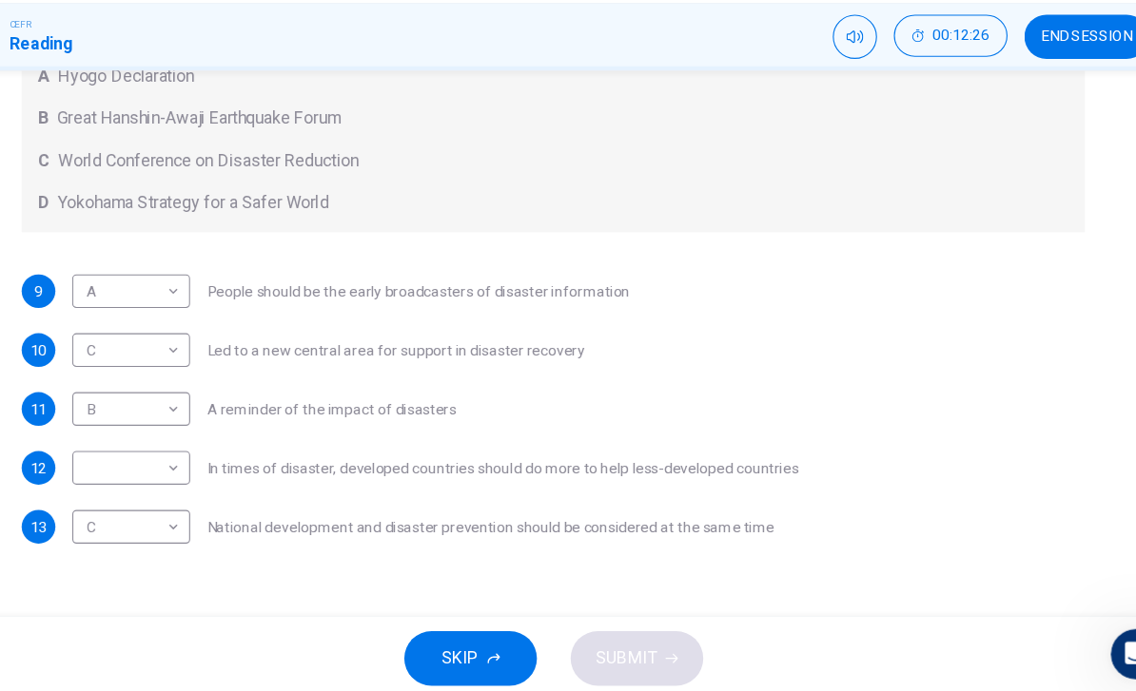
scroll to position [440, 0]
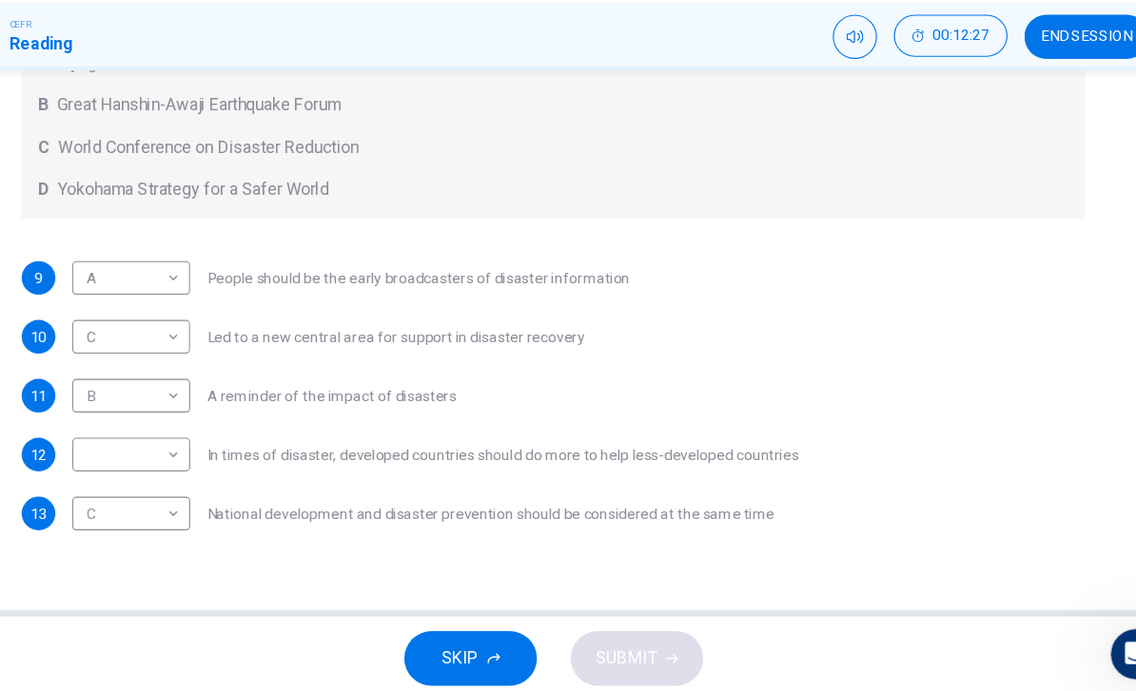
click at [157, 406] on body "This site uses cookies, as explained in our Privacy Policy . If you agree to th…" at bounding box center [568, 345] width 1136 height 691
click at [66, 517] on li "D" at bounding box center [119, 532] width 107 height 30
type input "*"
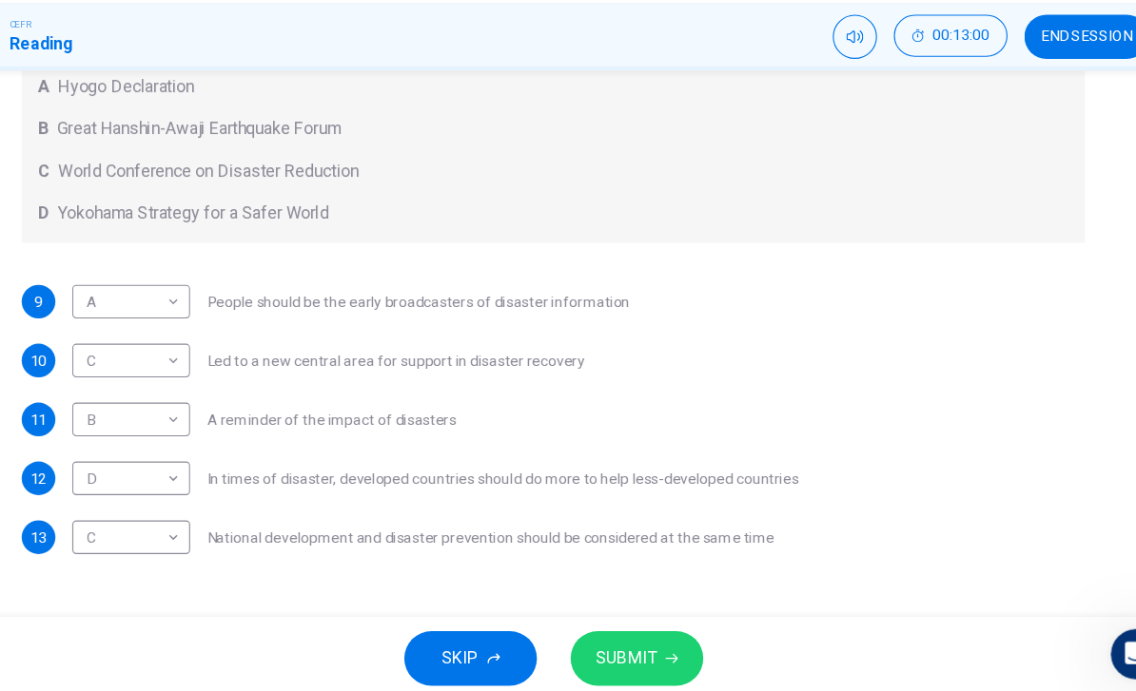
scroll to position [423, 0]
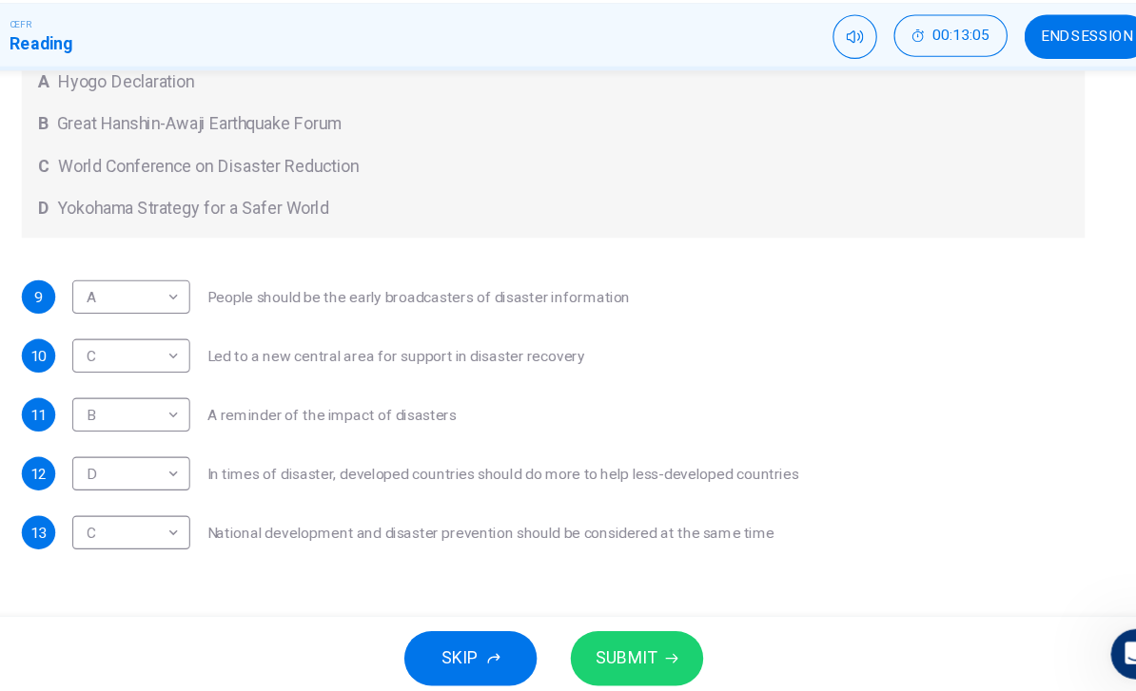
click at [160, 486] on body "This site uses cookies, as explained in our Privacy Policy . If you agree to th…" at bounding box center [568, 345] width 1136 height 691
click at [72, 579] on li "D" at bounding box center [119, 594] width 107 height 30
type input "*"
click at [593, 629] on button "SUBMIT" at bounding box center [643, 653] width 120 height 49
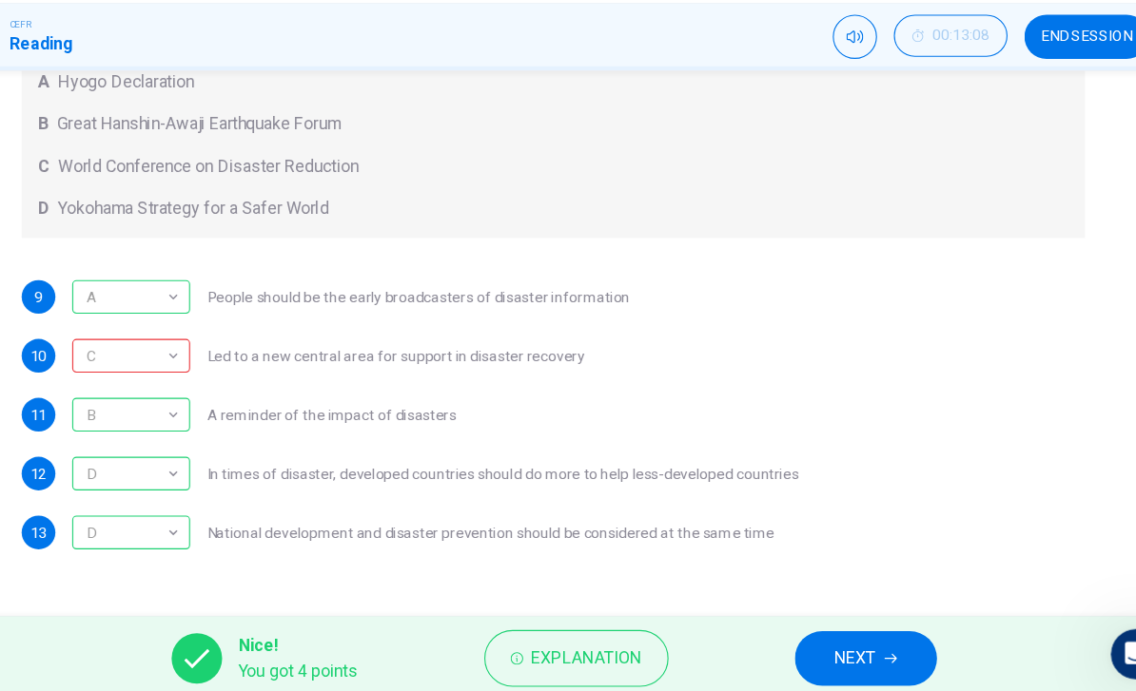
click at [548, 640] on span "Explanation" at bounding box center [598, 653] width 100 height 27
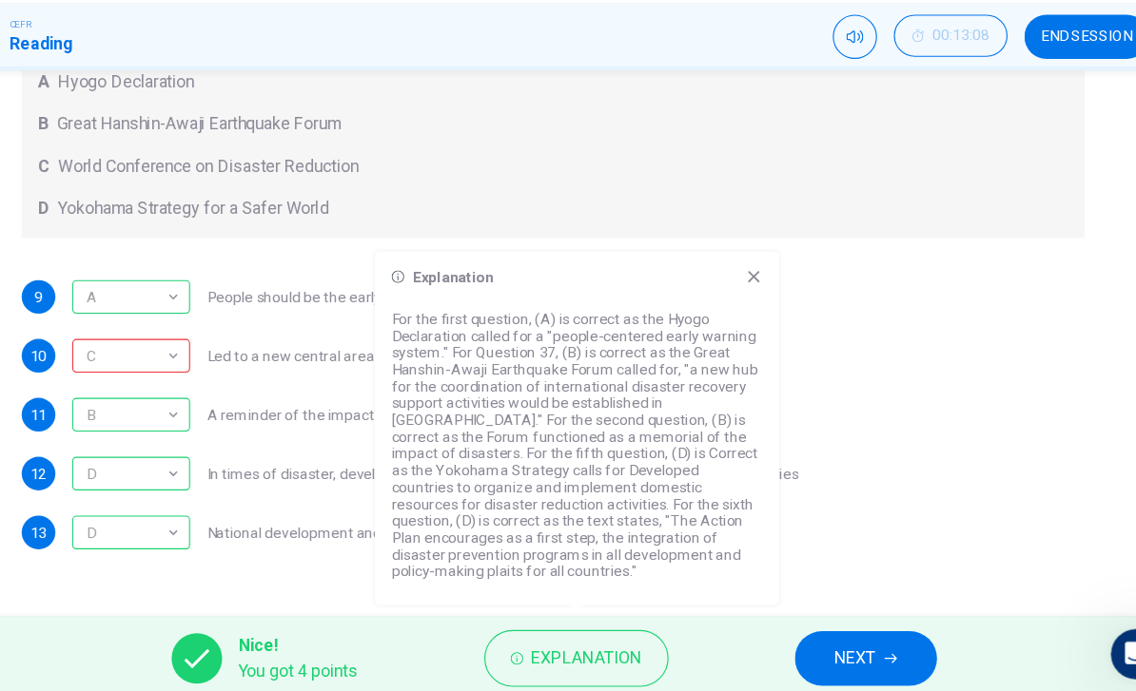
click at [786, 629] on button "NEXT" at bounding box center [850, 653] width 128 height 49
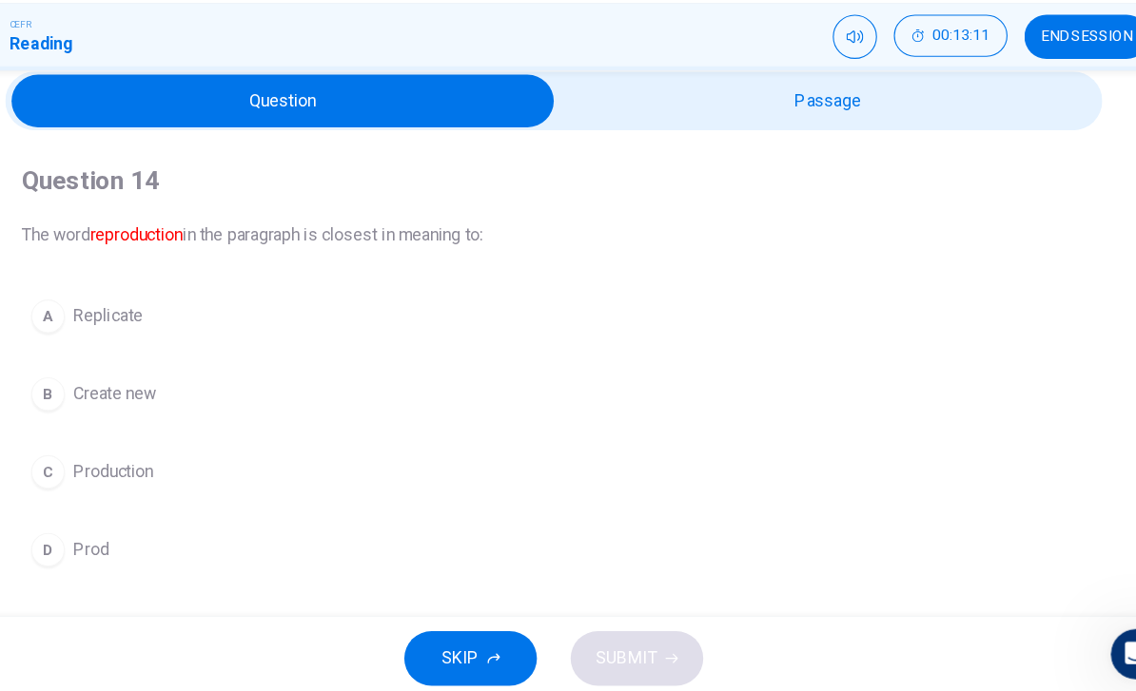
scroll to position [81, 0]
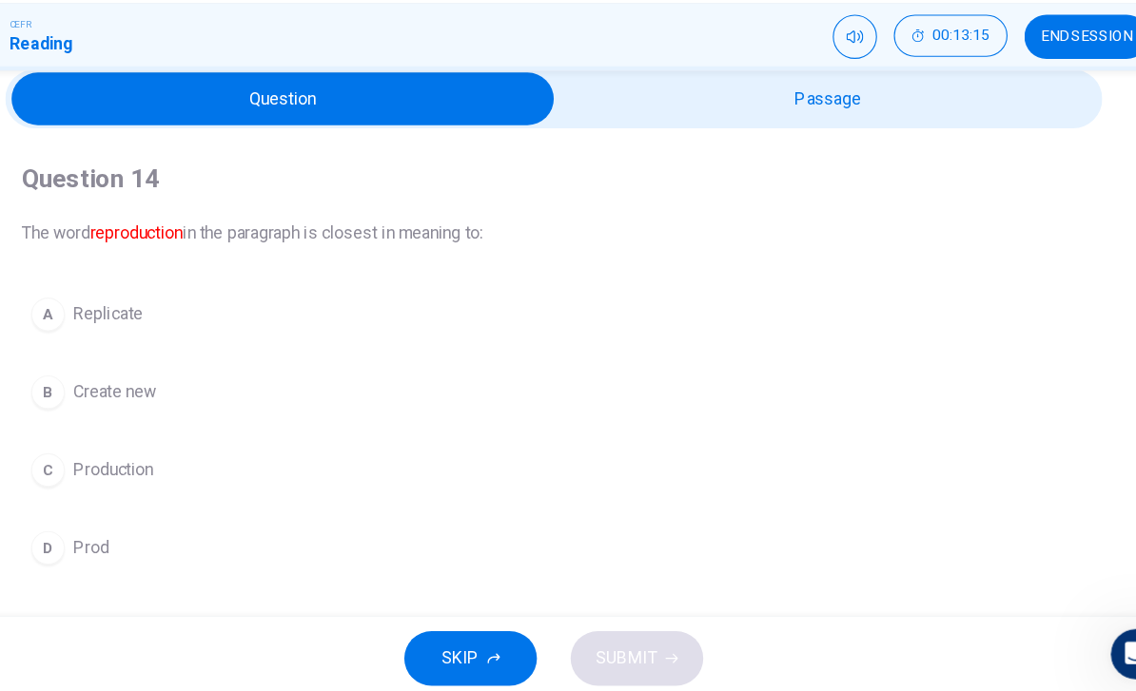
click at [134, 331] on span "Replicate" at bounding box center [165, 342] width 63 height 23
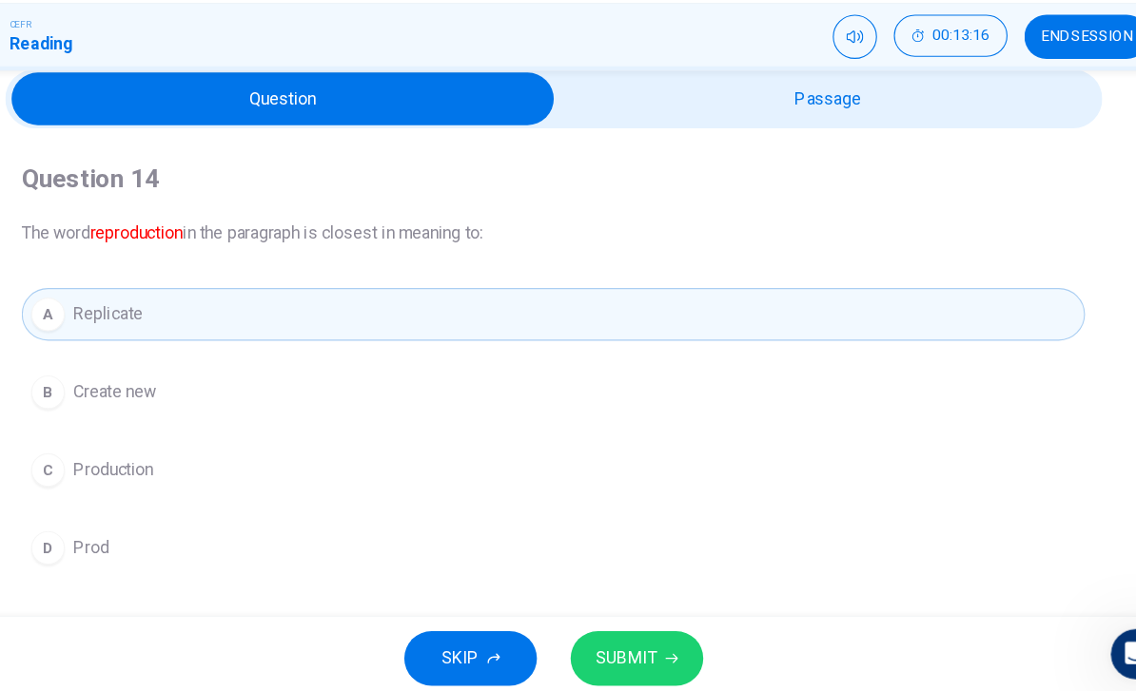
click at [606, 640] on span "SUBMIT" at bounding box center [633, 653] width 55 height 27
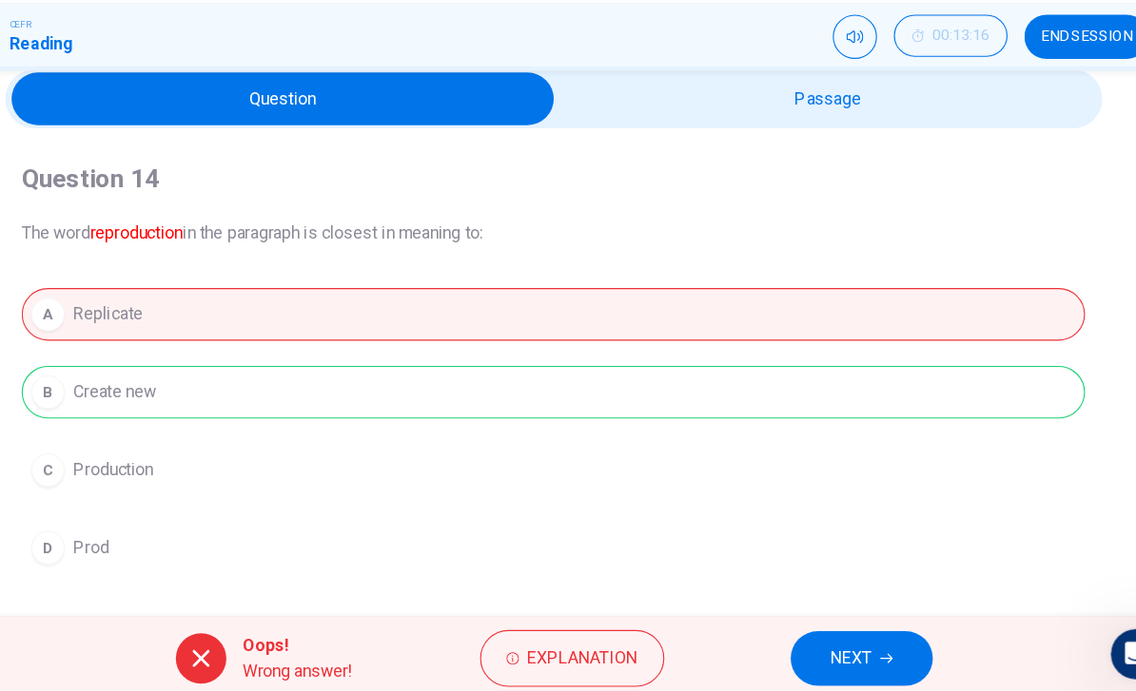
click at [545, 628] on button "Explanation" at bounding box center [584, 653] width 166 height 51
click at [794, 466] on div "A Replicate B Create new C Production D Prod" at bounding box center [567, 448] width 961 height 259
click at [818, 640] on span "NEXT" at bounding box center [836, 653] width 37 height 27
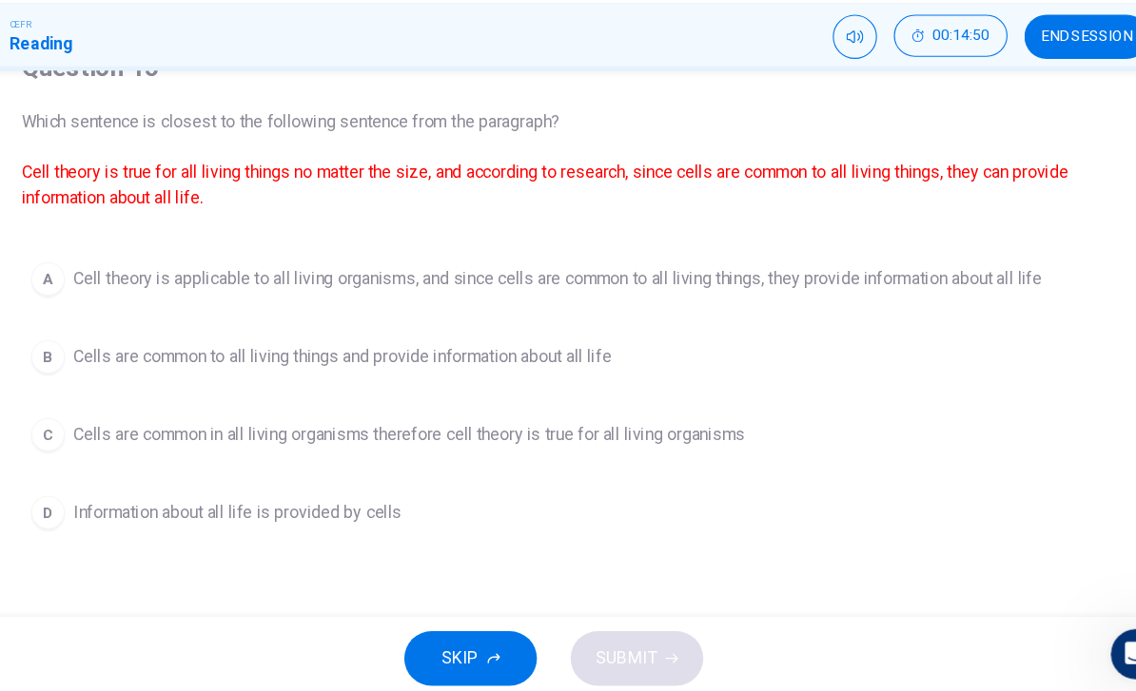
scroll to position [184, 0]
click at [342, 508] on span "Information about all life is provided by cells" at bounding box center [282, 519] width 297 height 23
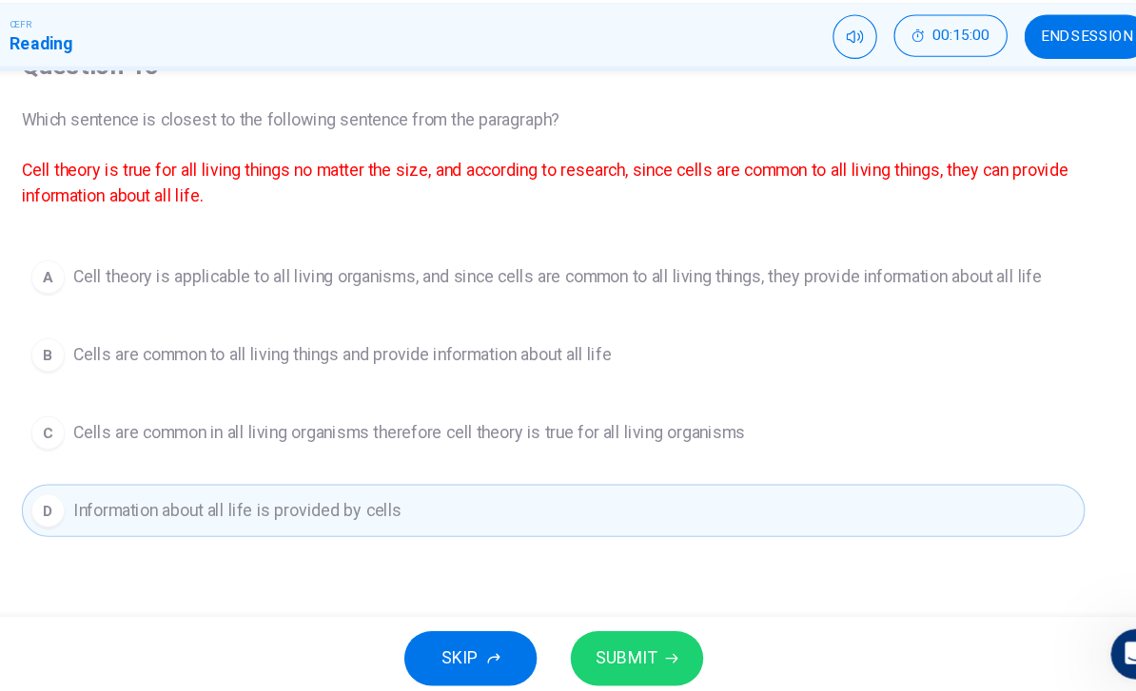
click at [597, 629] on button "SUBMIT" at bounding box center [643, 653] width 120 height 49
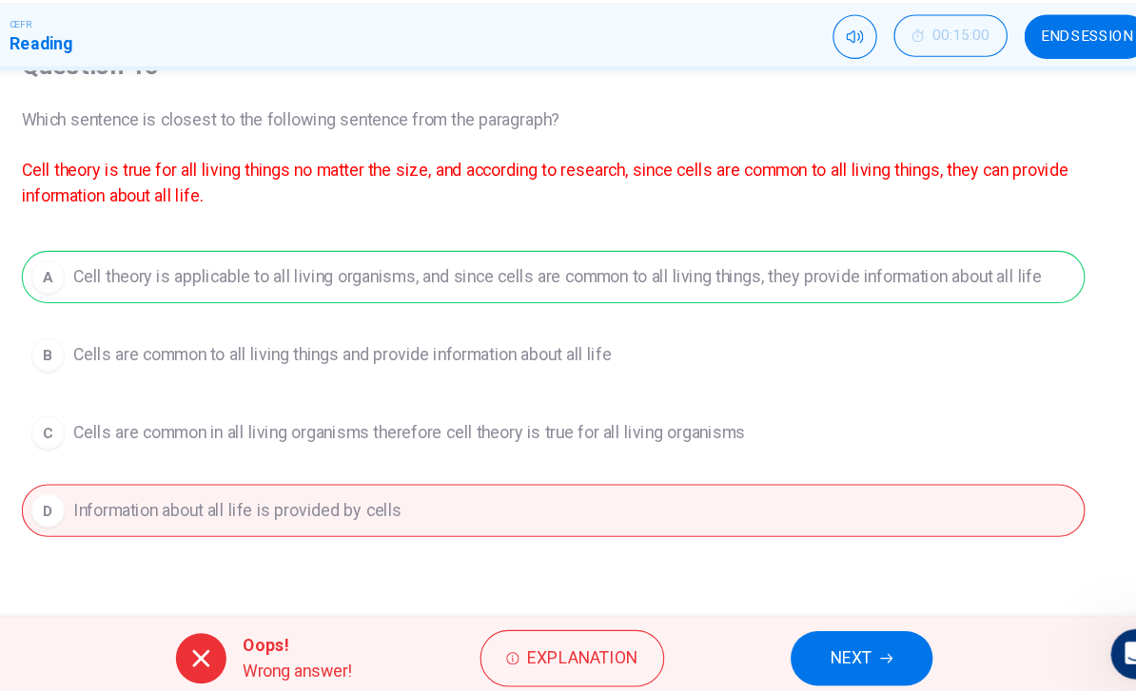
click at [789, 629] on button "NEXT" at bounding box center [846, 653] width 128 height 49
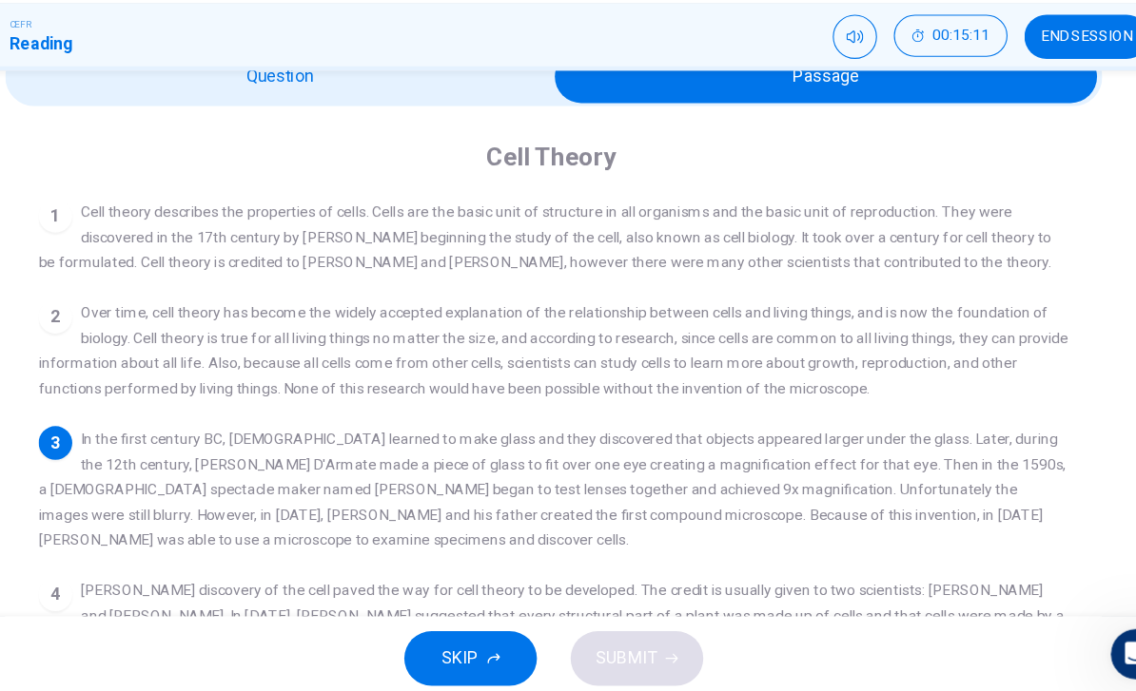
scroll to position [100, 0]
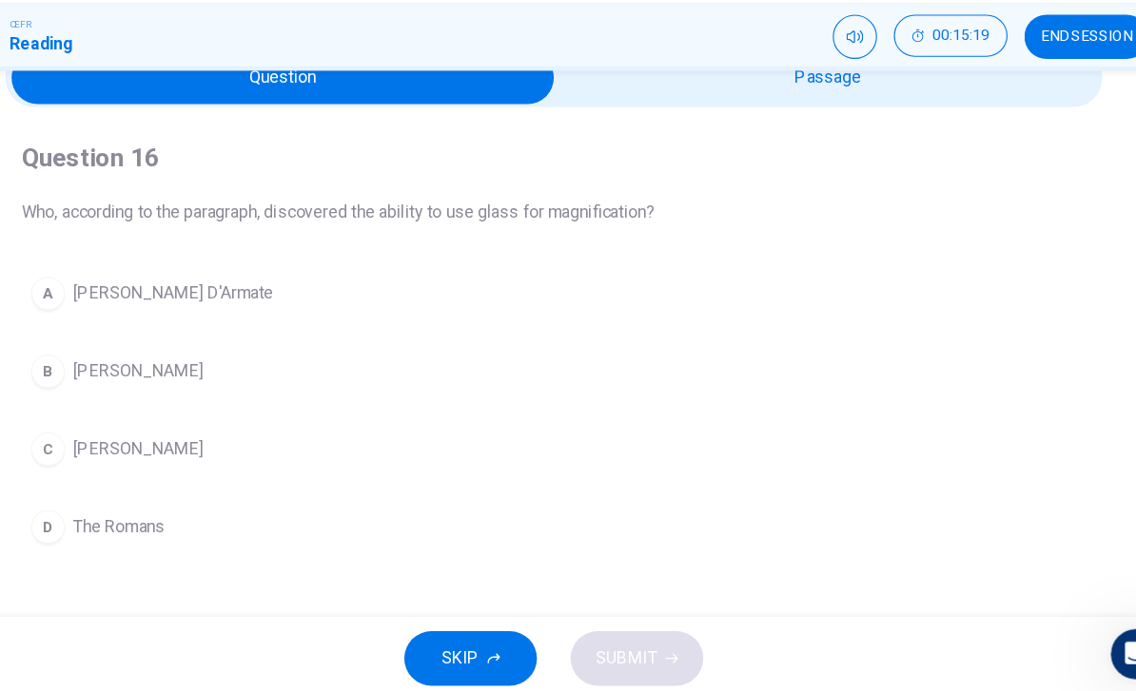
click at [167, 300] on button "A [PERSON_NAME] D'Armate" at bounding box center [567, 324] width 961 height 48
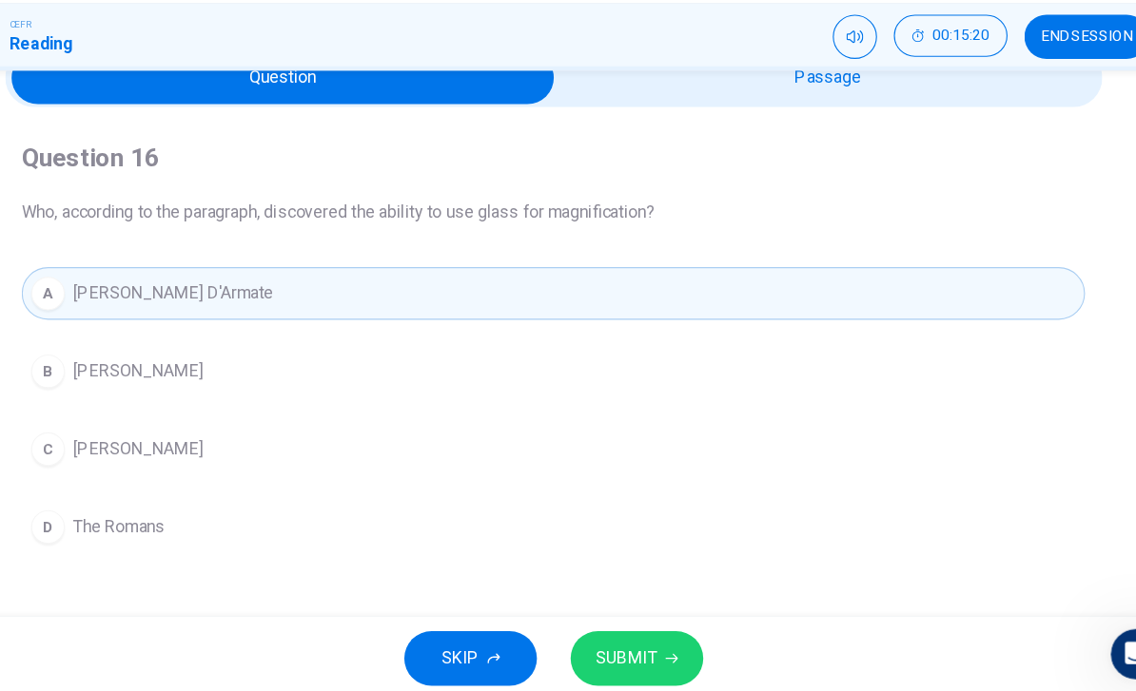
click at [596, 629] on button "SUBMIT" at bounding box center [643, 653] width 120 height 49
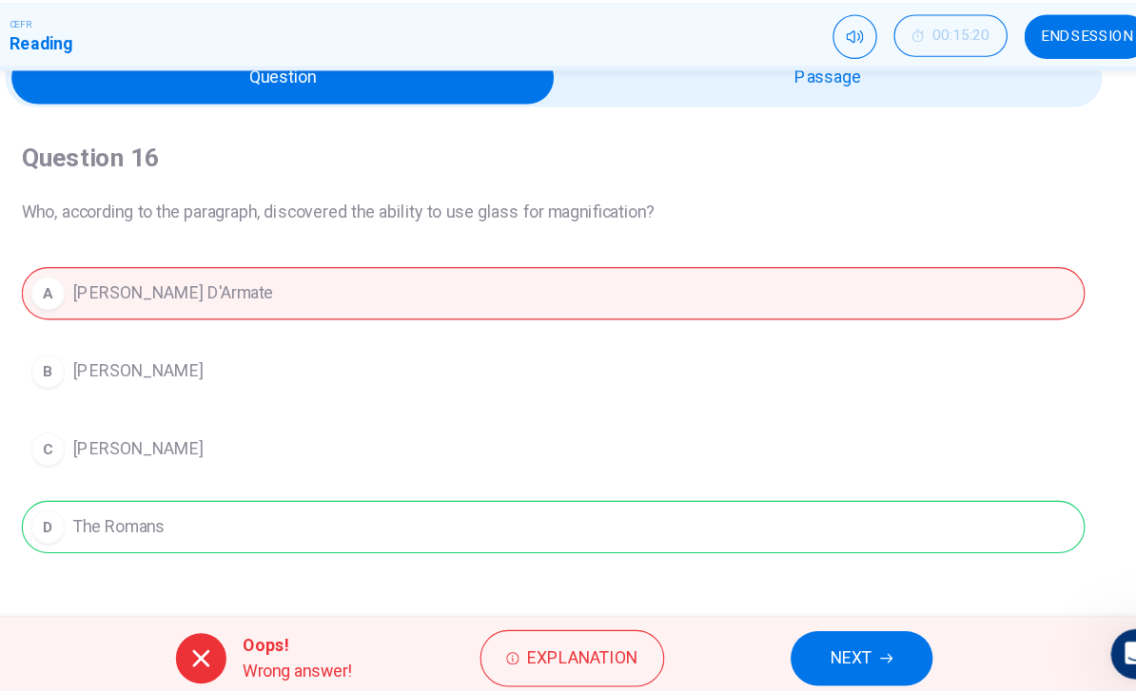
click at [993, 71] on button "END SESSION" at bounding box center [1049, 91] width 112 height 40
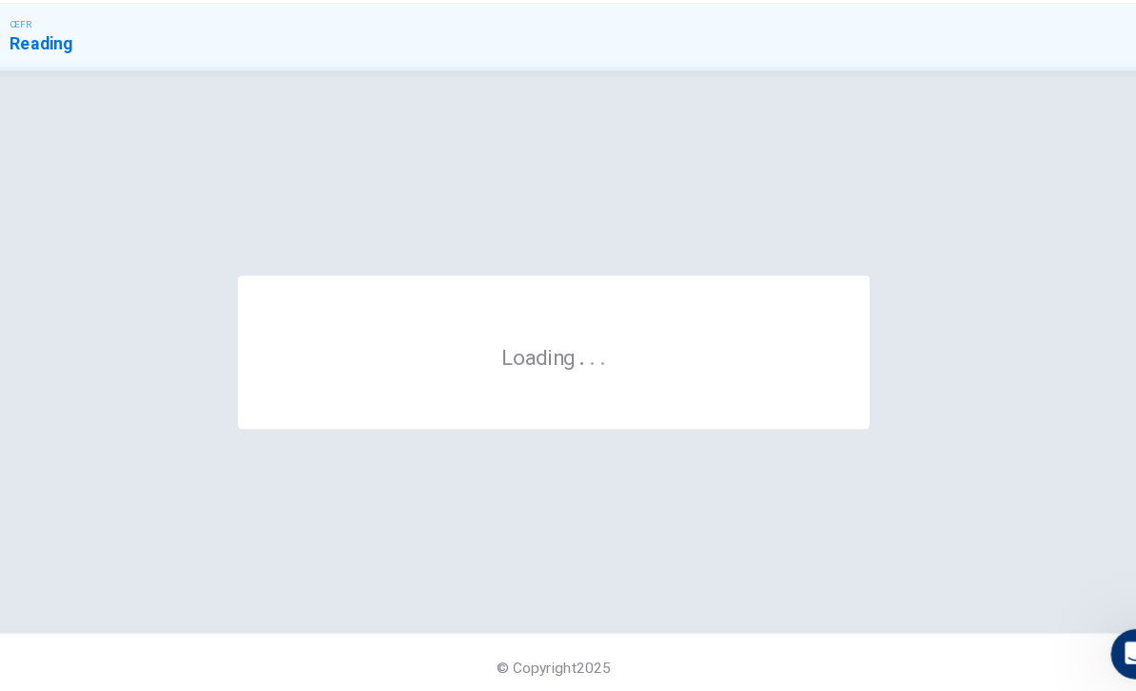
scroll to position [0, 0]
